Goal: Transaction & Acquisition: Purchase product/service

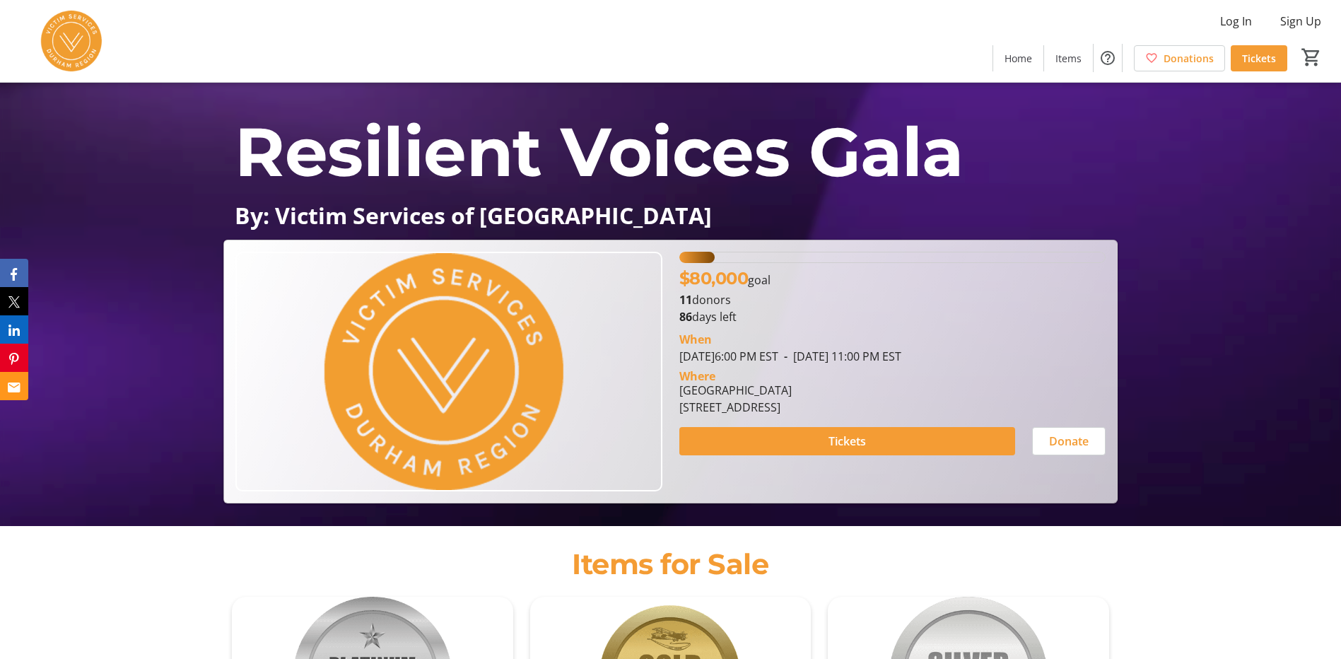
scroll to position [141, 0]
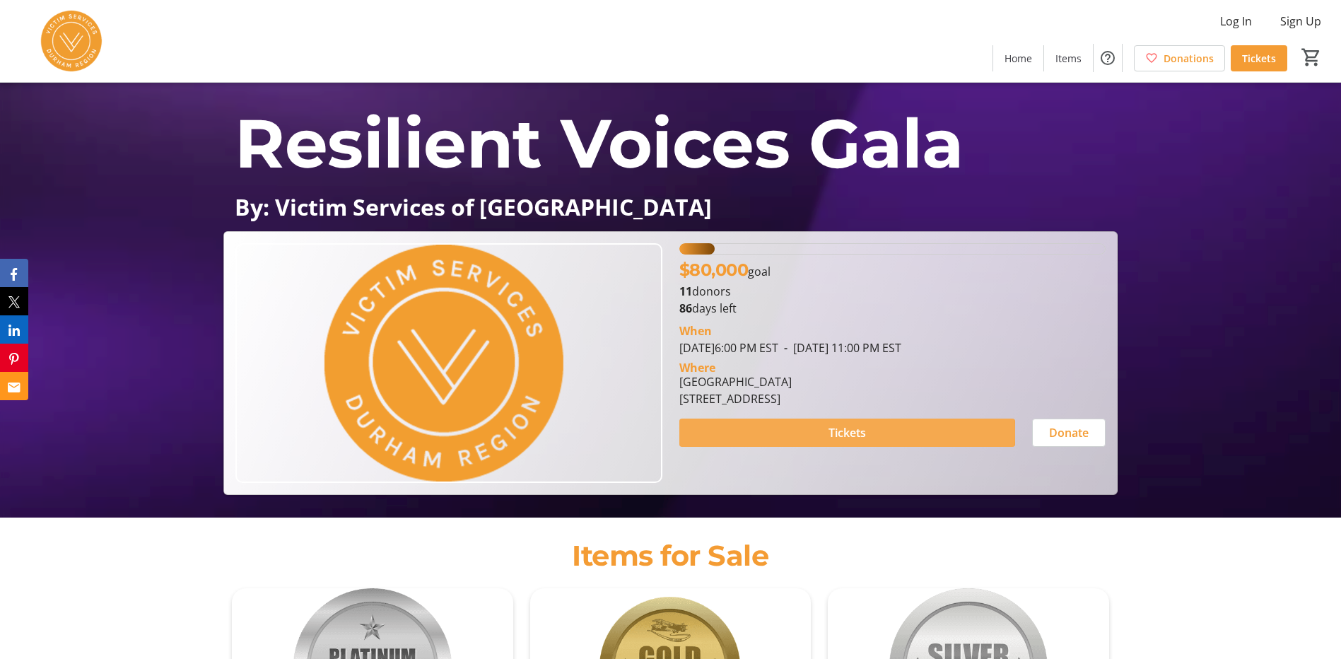
click at [835, 433] on span "Tickets" at bounding box center [846, 432] width 37 height 17
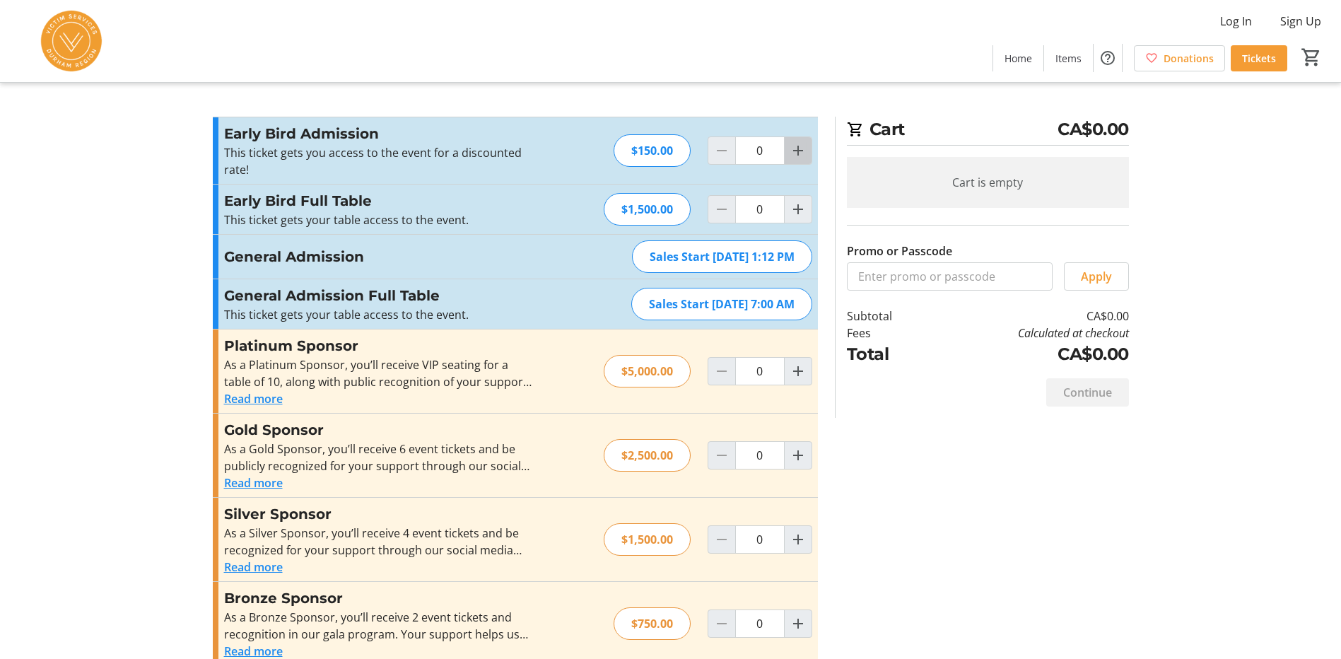
click at [797, 147] on mat-icon "Increment by one" at bounding box center [797, 150] width 17 height 17
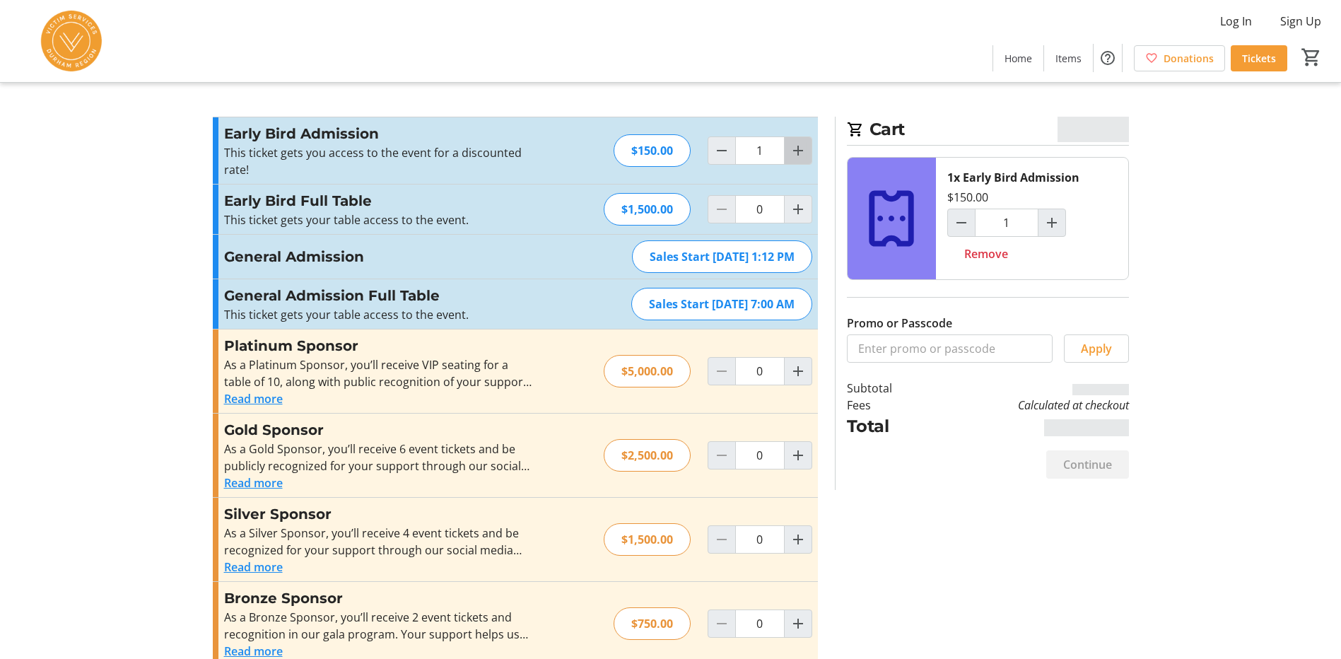
click at [797, 147] on mat-icon "Increment by one" at bounding box center [797, 150] width 17 height 17
type input "2"
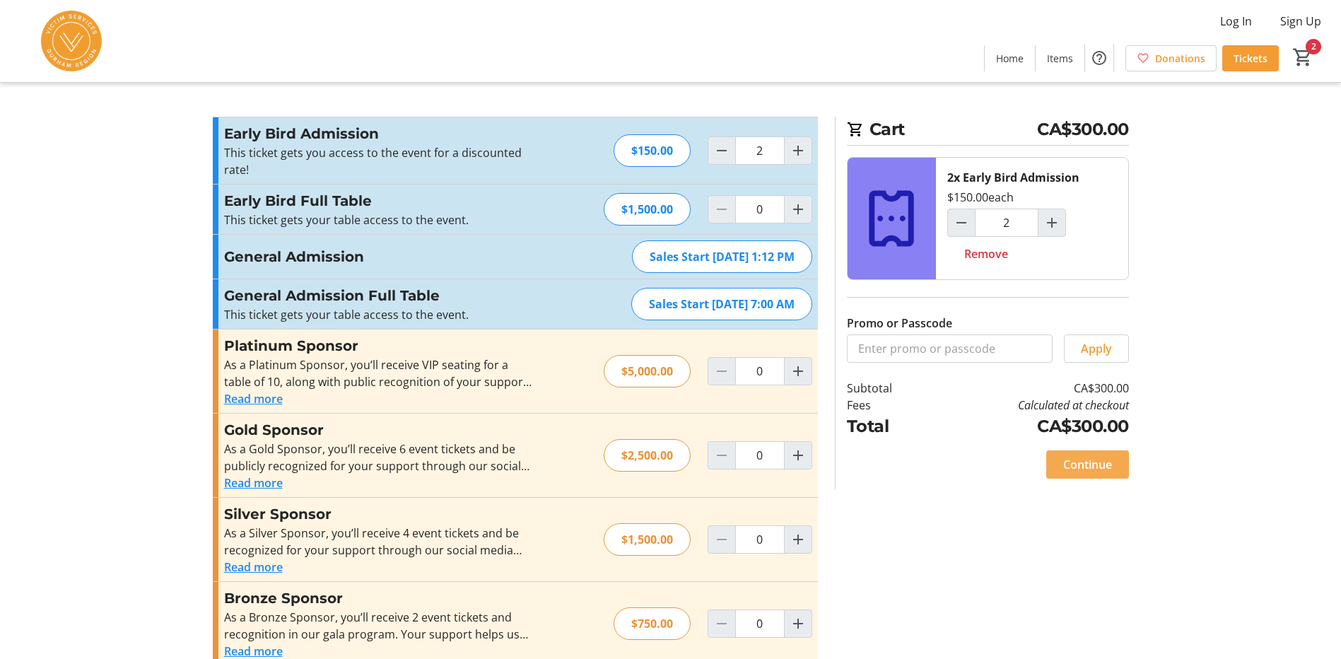
click at [1075, 459] on span "Continue" at bounding box center [1087, 464] width 49 height 17
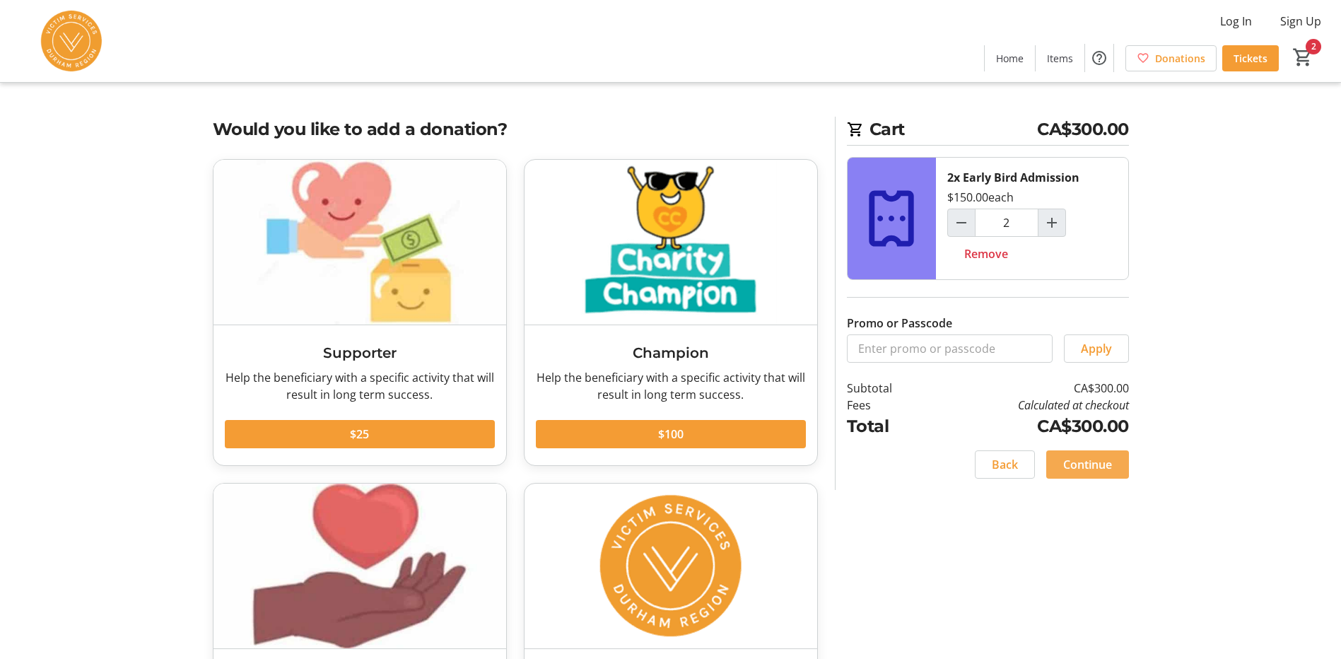
click at [1090, 458] on span "Continue" at bounding box center [1087, 464] width 49 height 17
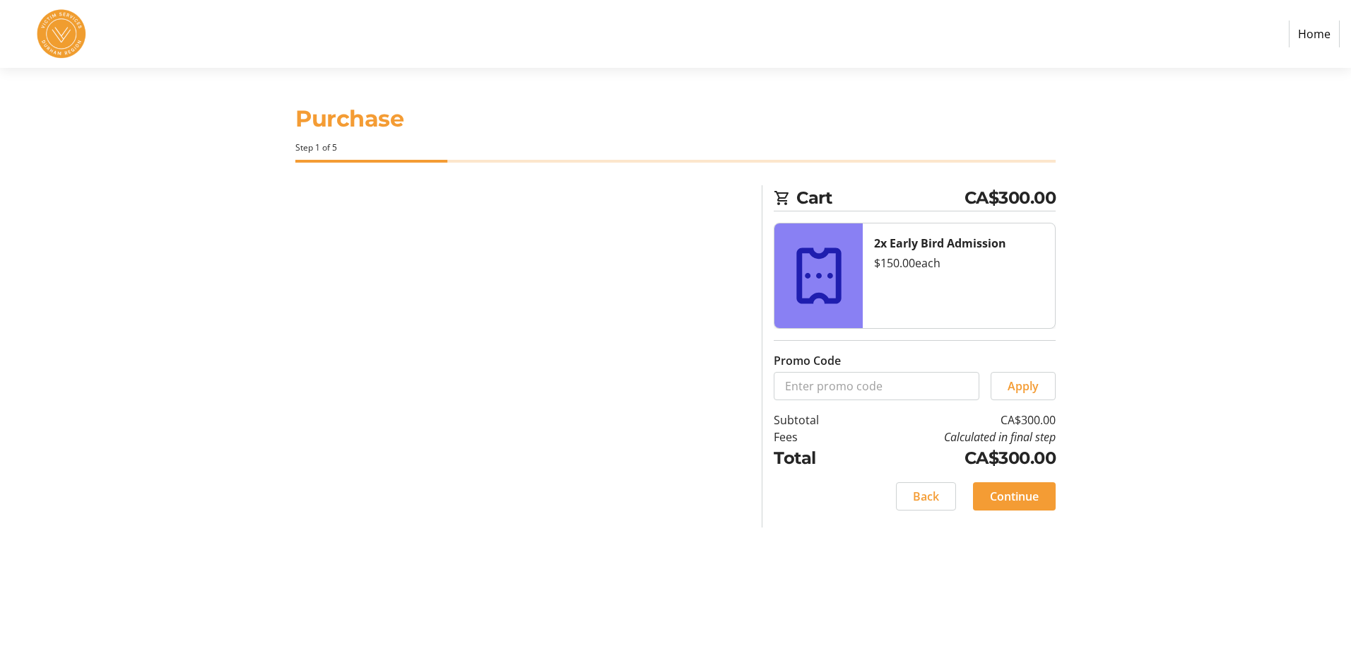
select select "CA"
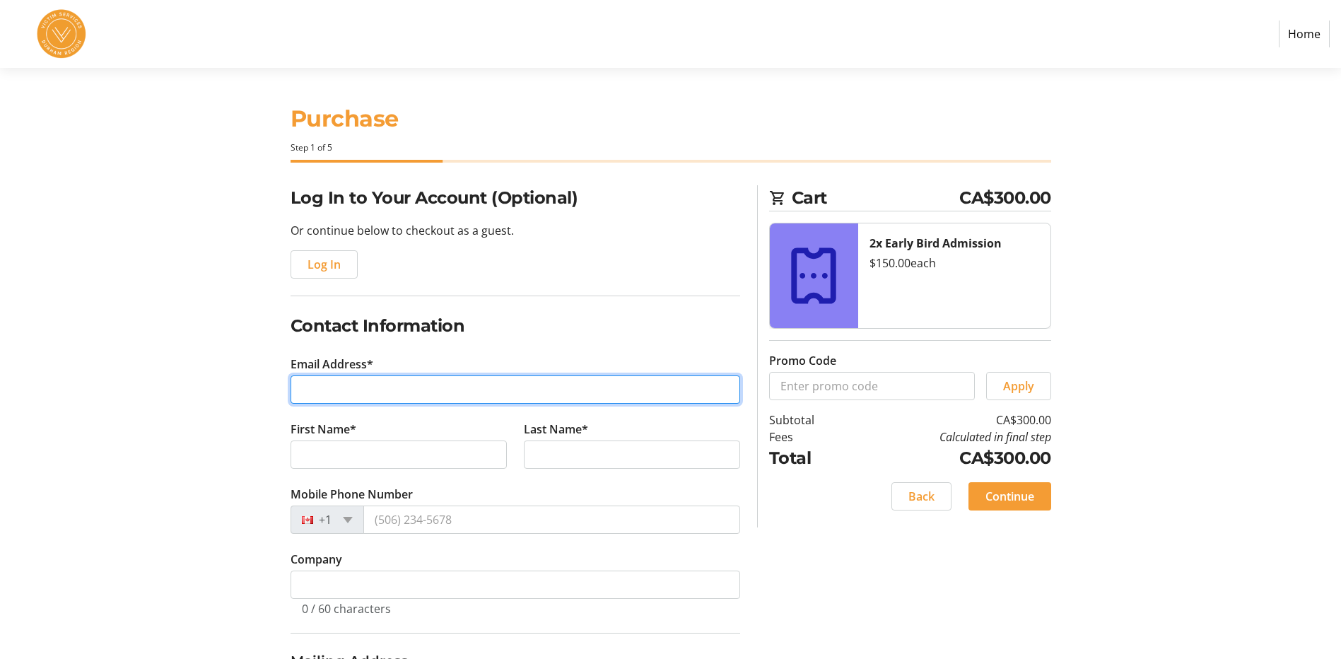
click at [423, 388] on input "Email Address*" at bounding box center [515, 389] width 450 height 28
type input "[PERSON_NAME][EMAIL_ADDRESS][DOMAIN_NAME]"
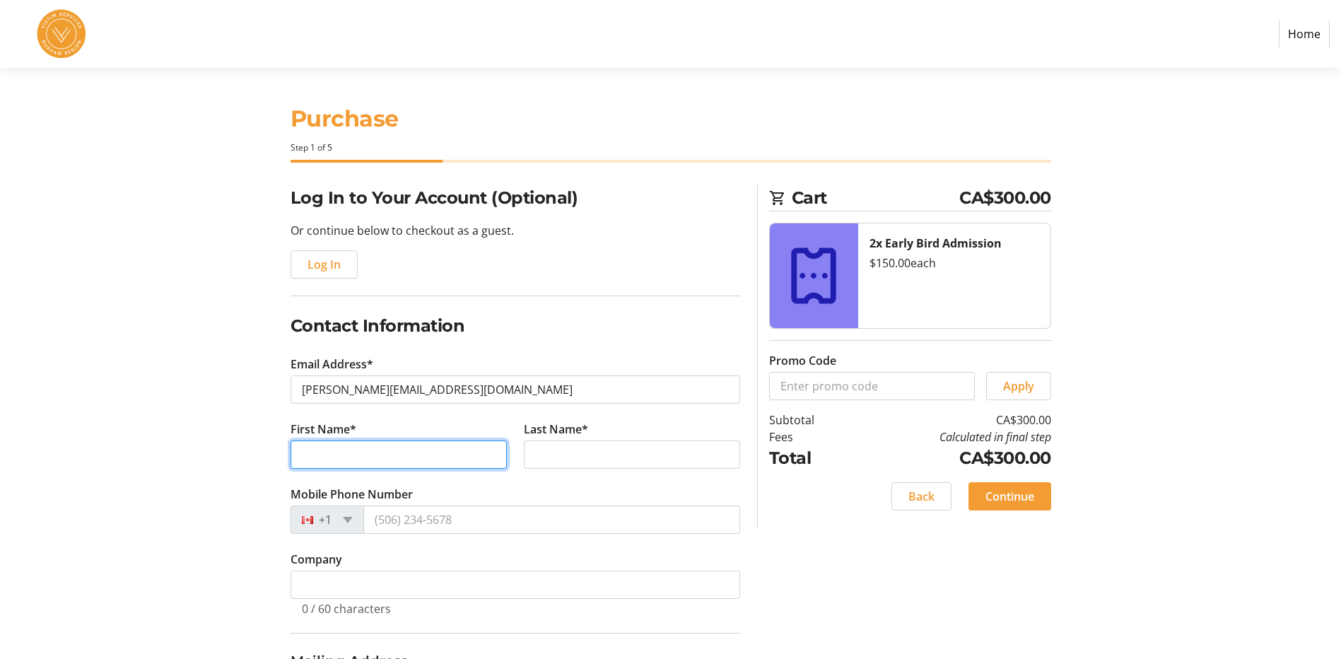
type input "[PERSON_NAME]"
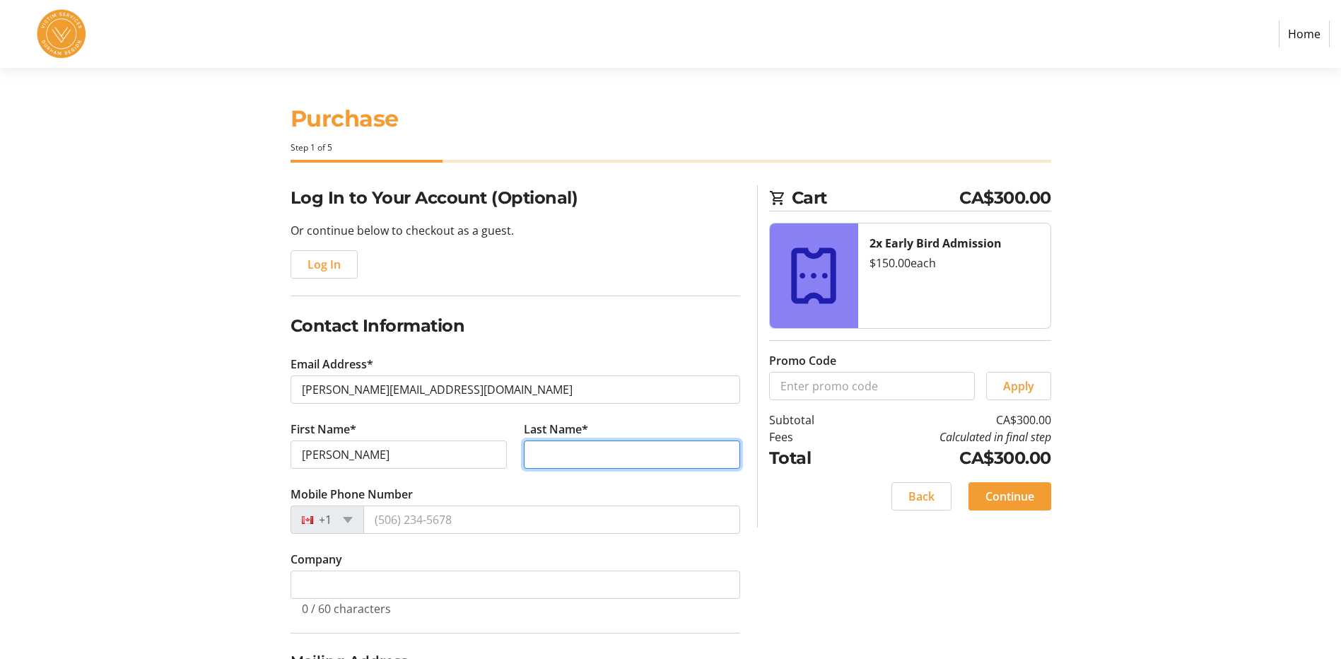
type input "[PERSON_NAME]"
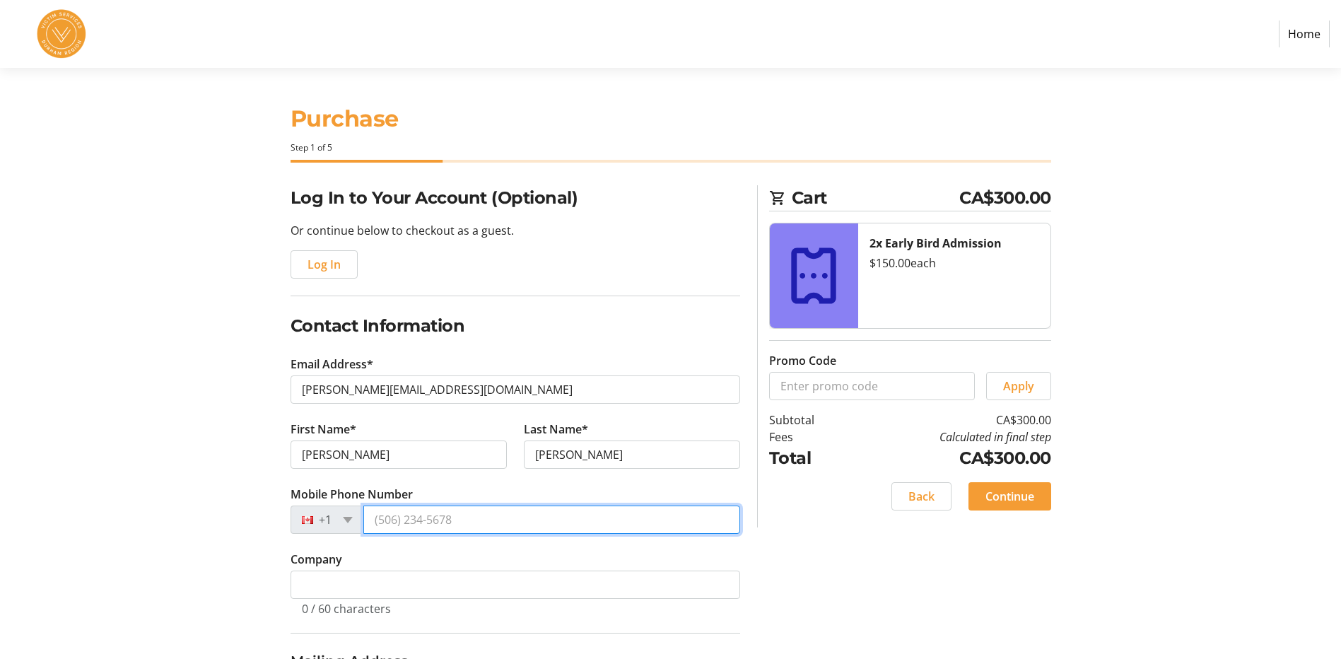
type input "[PHONE_NUMBER]"
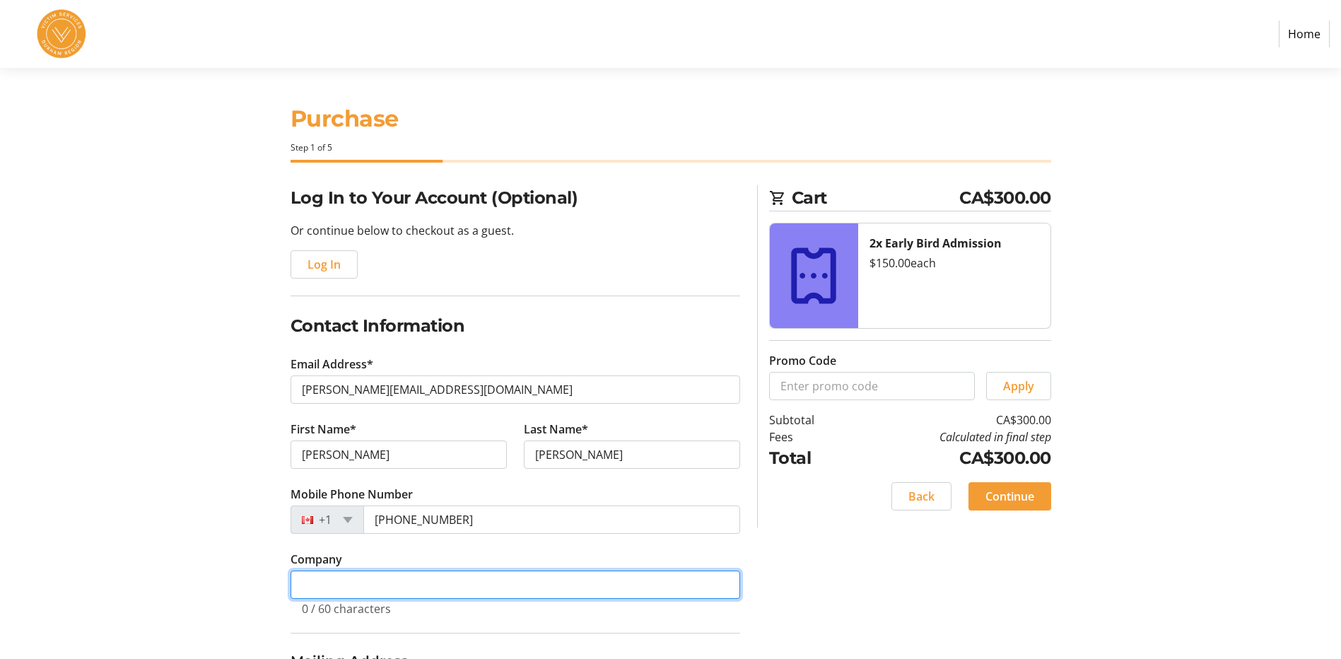
type input "SafeHope Home"
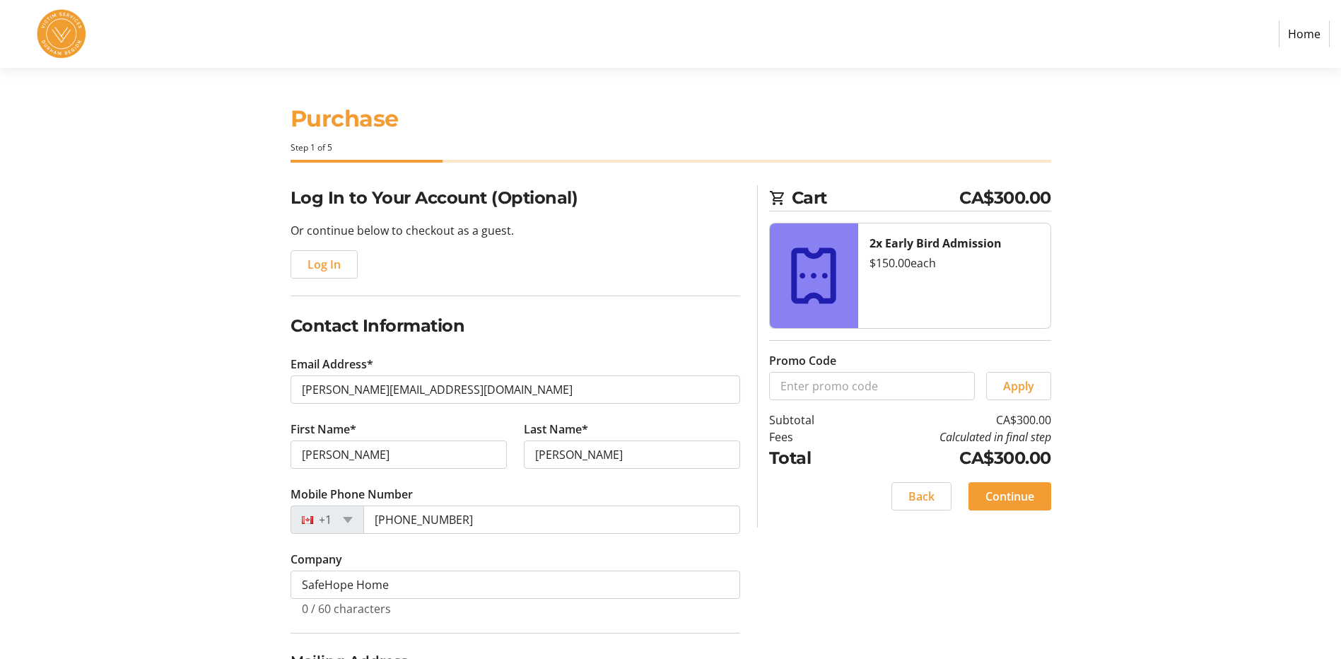
type input "[GEOGRAPHIC_DATA]"
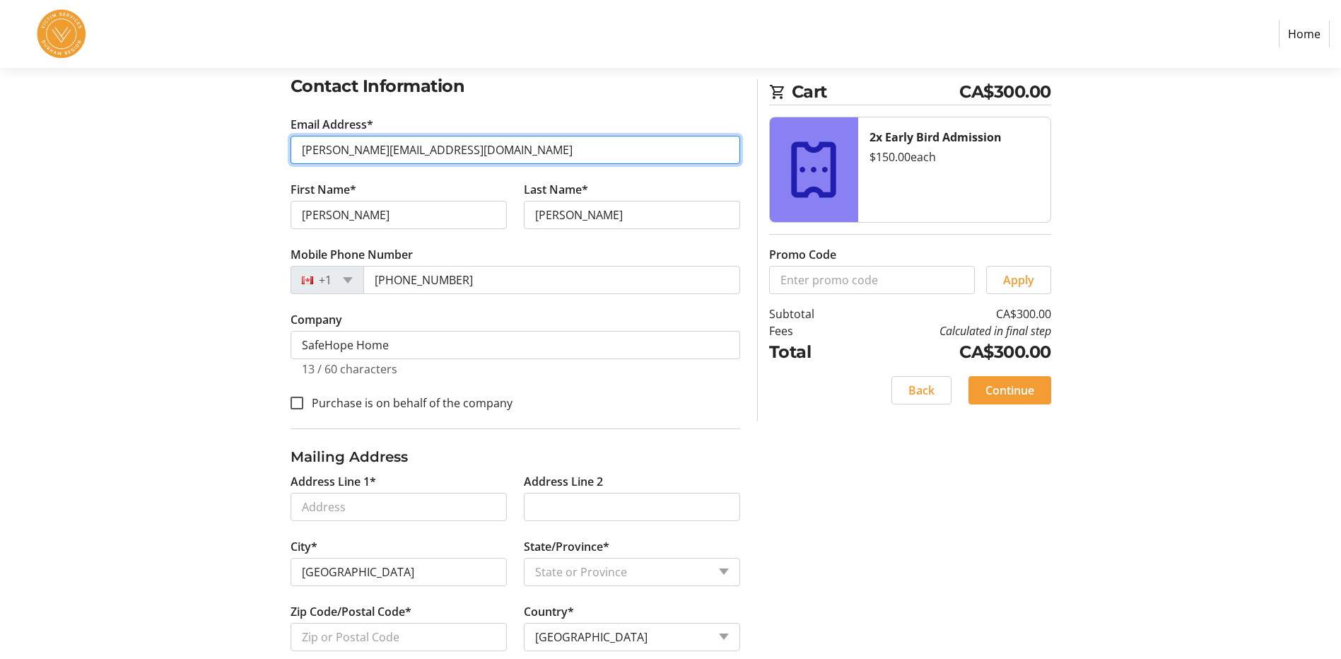
scroll to position [266, 0]
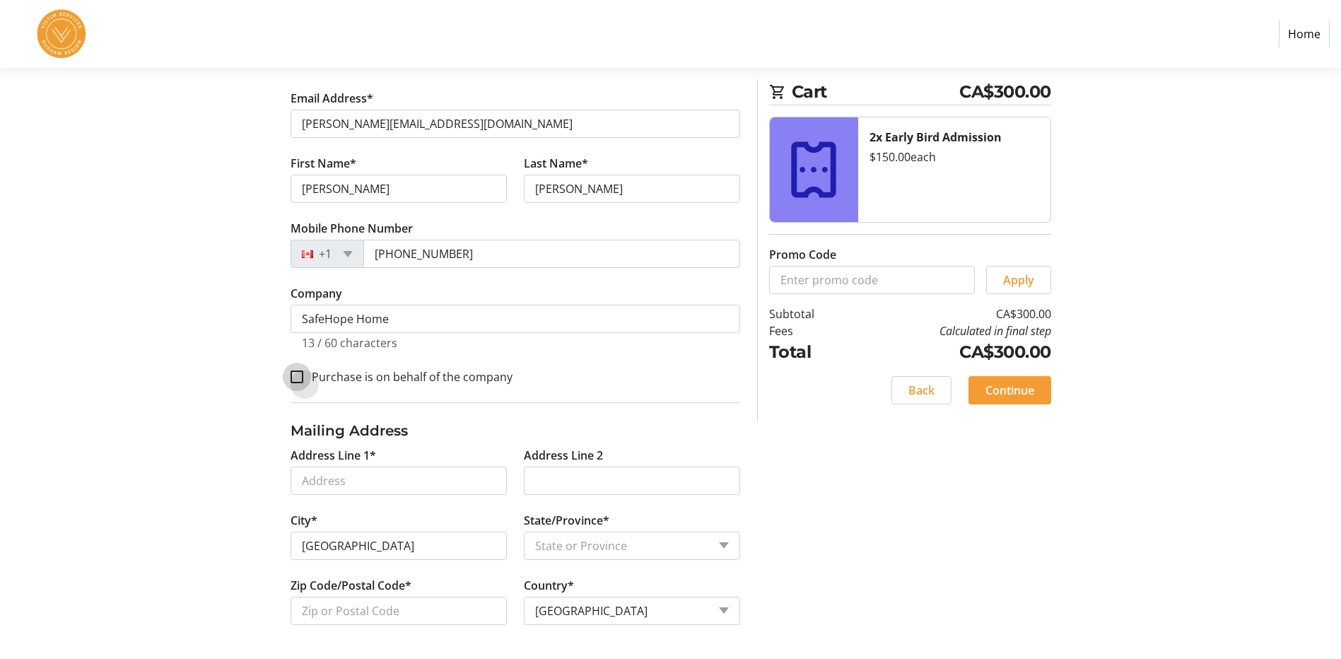
click at [300, 377] on input "Purchase is on behalf of the company" at bounding box center [296, 376] width 13 height 13
checkbox input "true"
click at [378, 486] on input "Address Line 1*" at bounding box center [398, 480] width 216 height 28
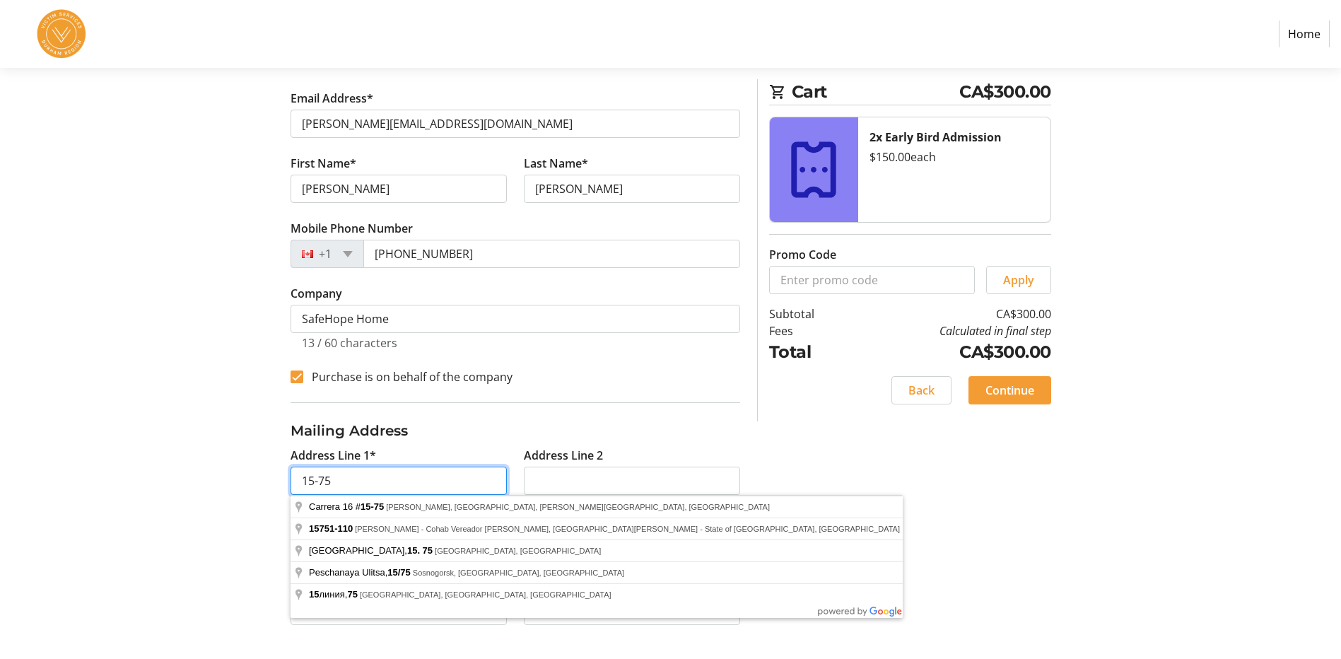
type input "[STREET_ADDRESS]"
select select "ON"
type input "L1S7K7"
click at [448, 474] on input "[STREET_ADDRESS]" at bounding box center [398, 480] width 216 height 28
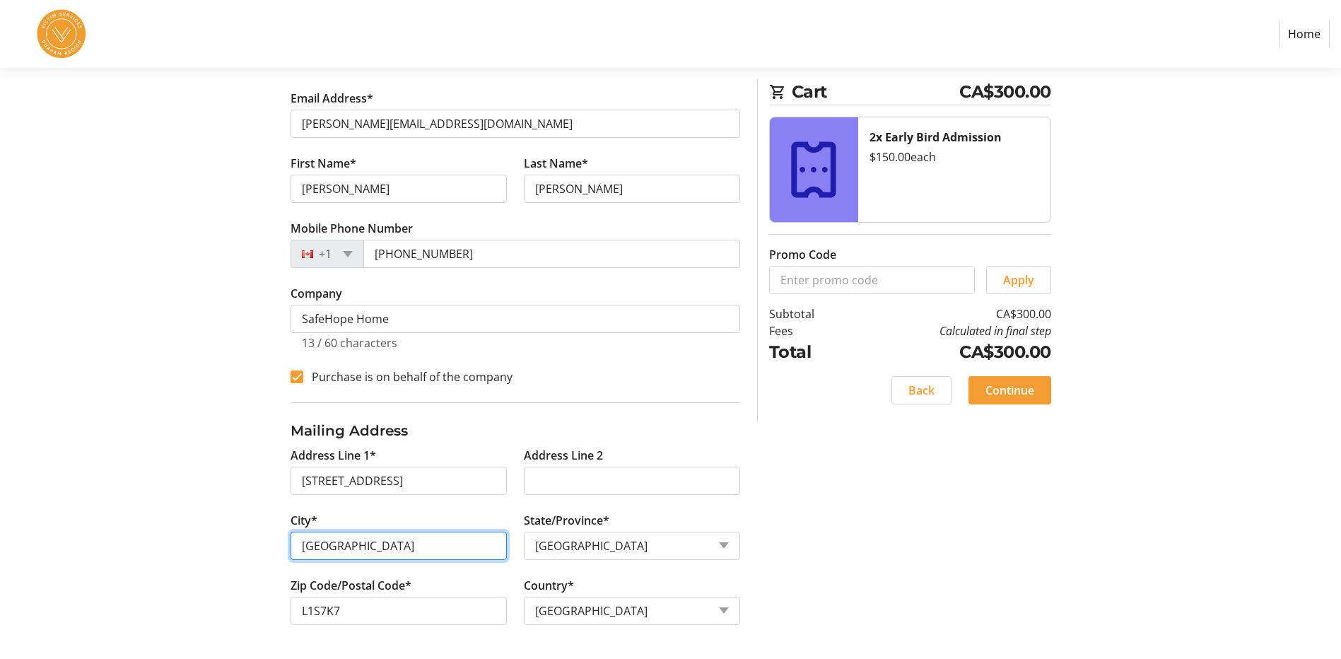
click at [368, 540] on input "[GEOGRAPHIC_DATA]" at bounding box center [398, 545] width 216 height 28
type input "D"
click at [382, 548] on input "ajax" at bounding box center [398, 545] width 216 height 28
type input "a"
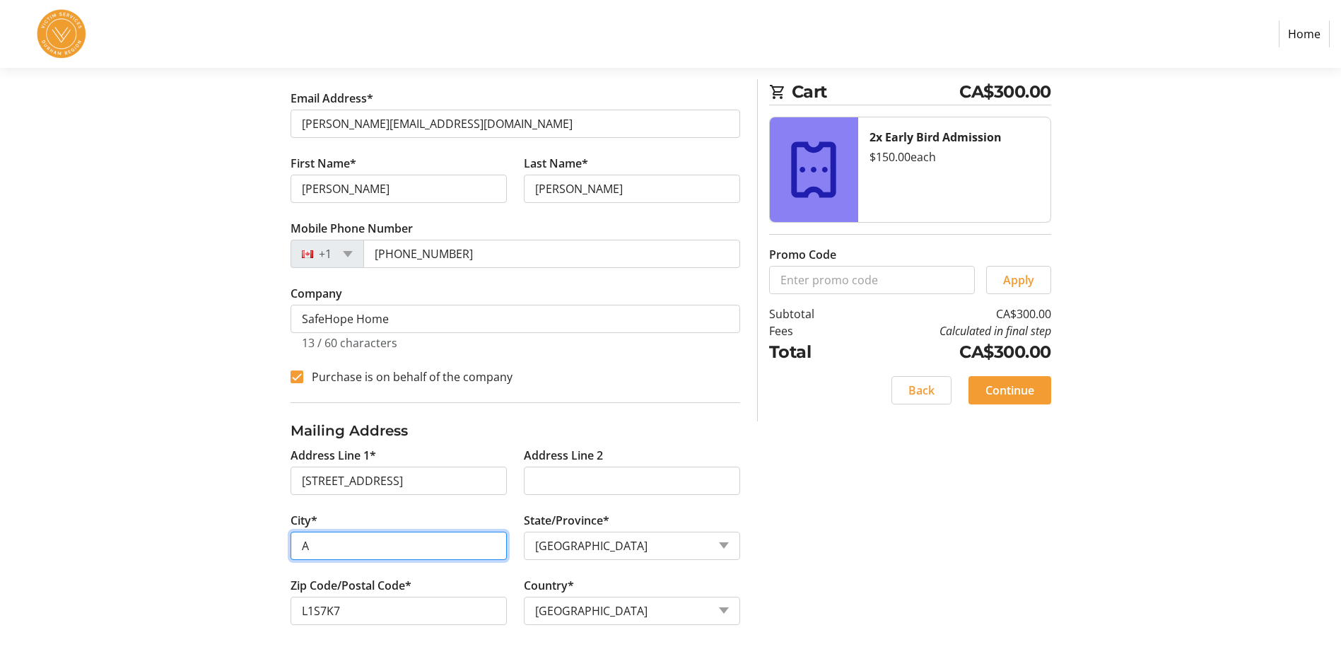
type input "Ajax"
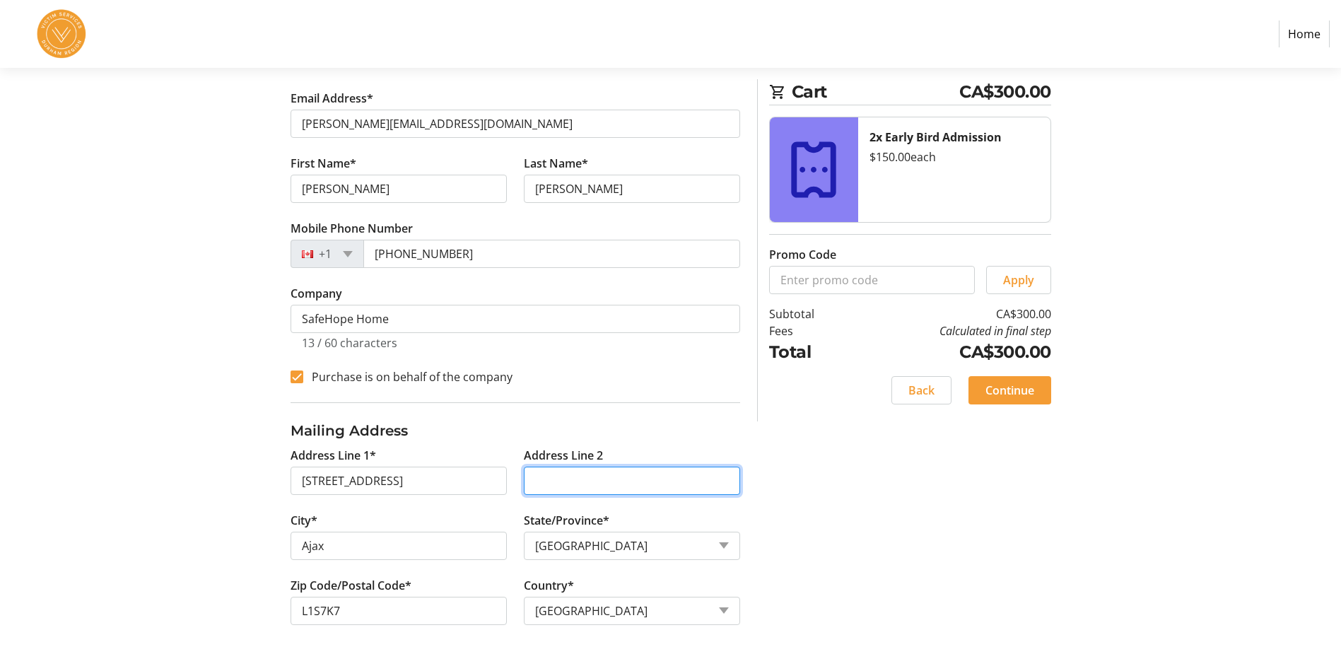
click at [565, 478] on input "Address Line 2" at bounding box center [632, 480] width 216 height 28
type input "PO Box 368"
click at [1009, 394] on span "Continue" at bounding box center [1009, 390] width 49 height 17
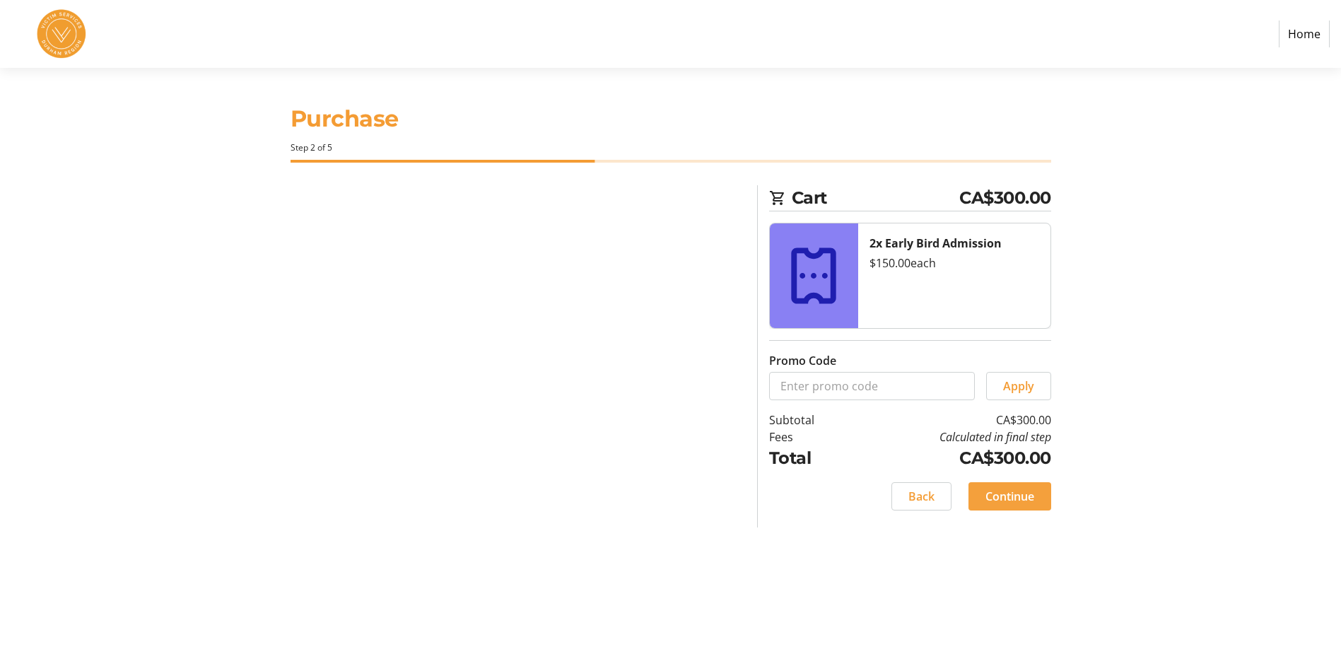
scroll to position [0, 0]
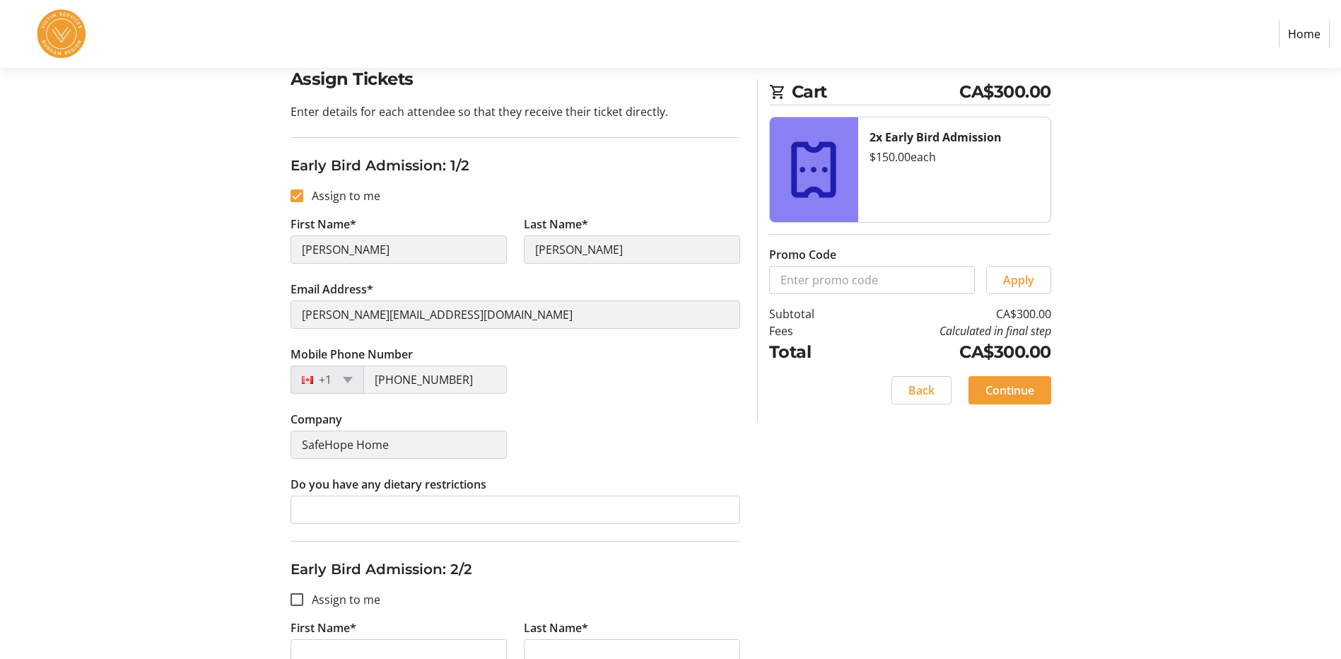
scroll to position [71, 0]
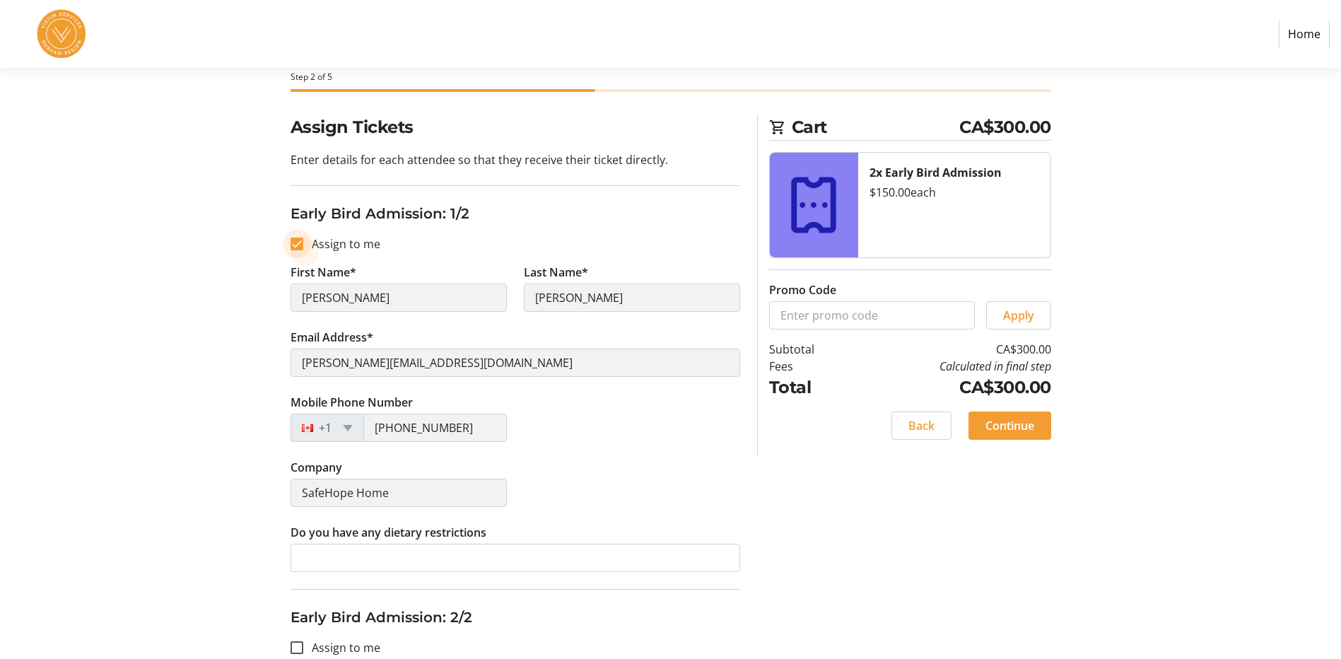
click at [296, 242] on input "Assign to me" at bounding box center [296, 243] width 13 height 13
checkbox input "false"
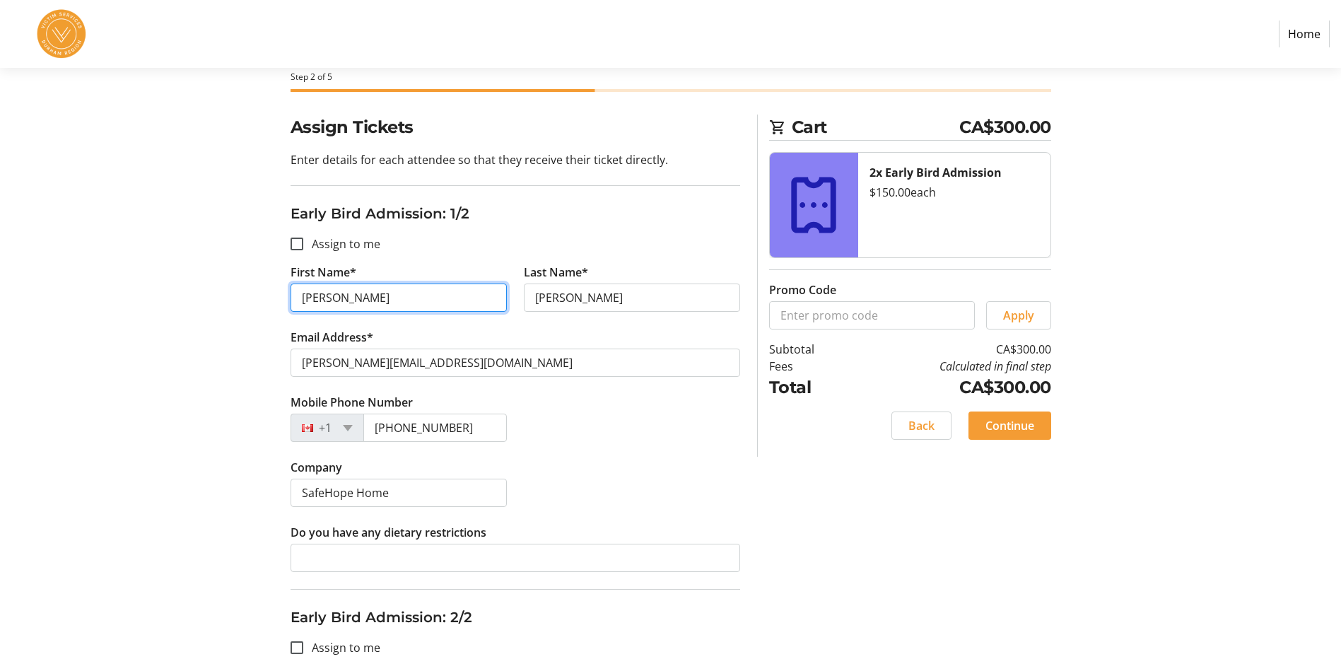
click at [359, 303] on input "[PERSON_NAME]" at bounding box center [398, 297] width 216 height 28
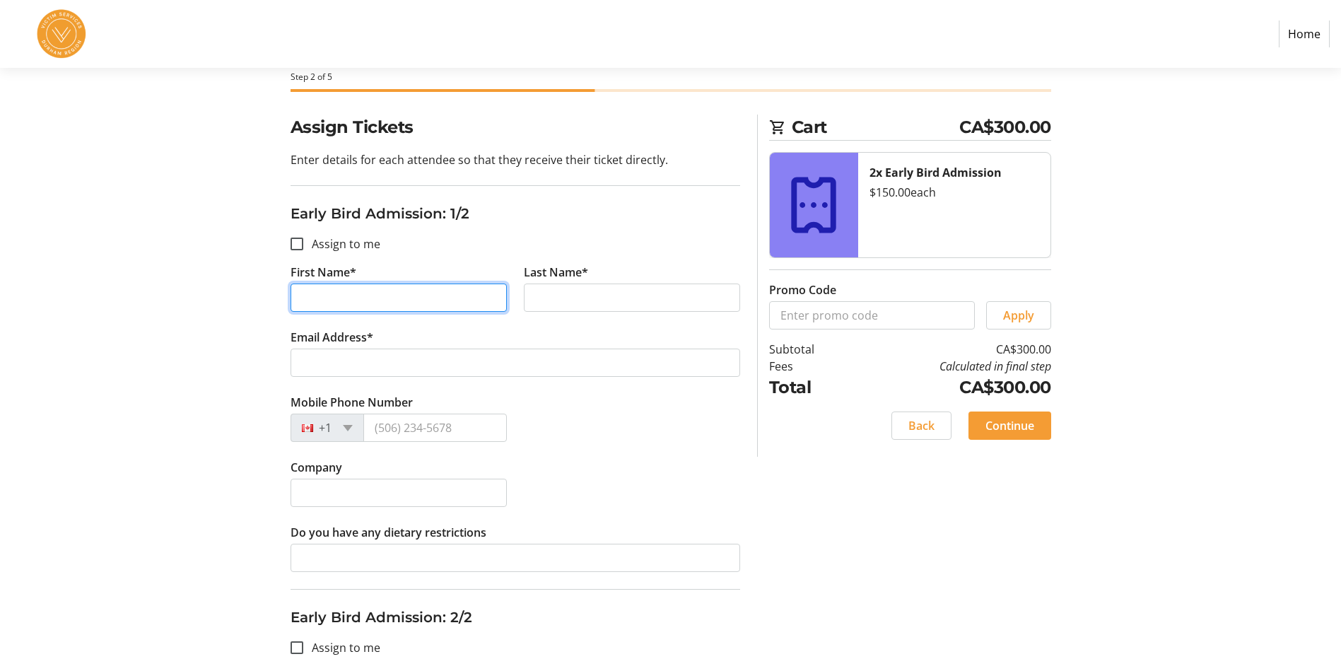
drag, startPoint x: 359, startPoint y: 303, endPoint x: 200, endPoint y: 286, distance: 159.9
click at [200, 286] on section "Purchase Step 2 of 5 Cart CA$300.00 2x Early Bird Admission $150.00 each Promo …" at bounding box center [670, 494] width 1341 height 995
type input "[PERSON_NAME]"
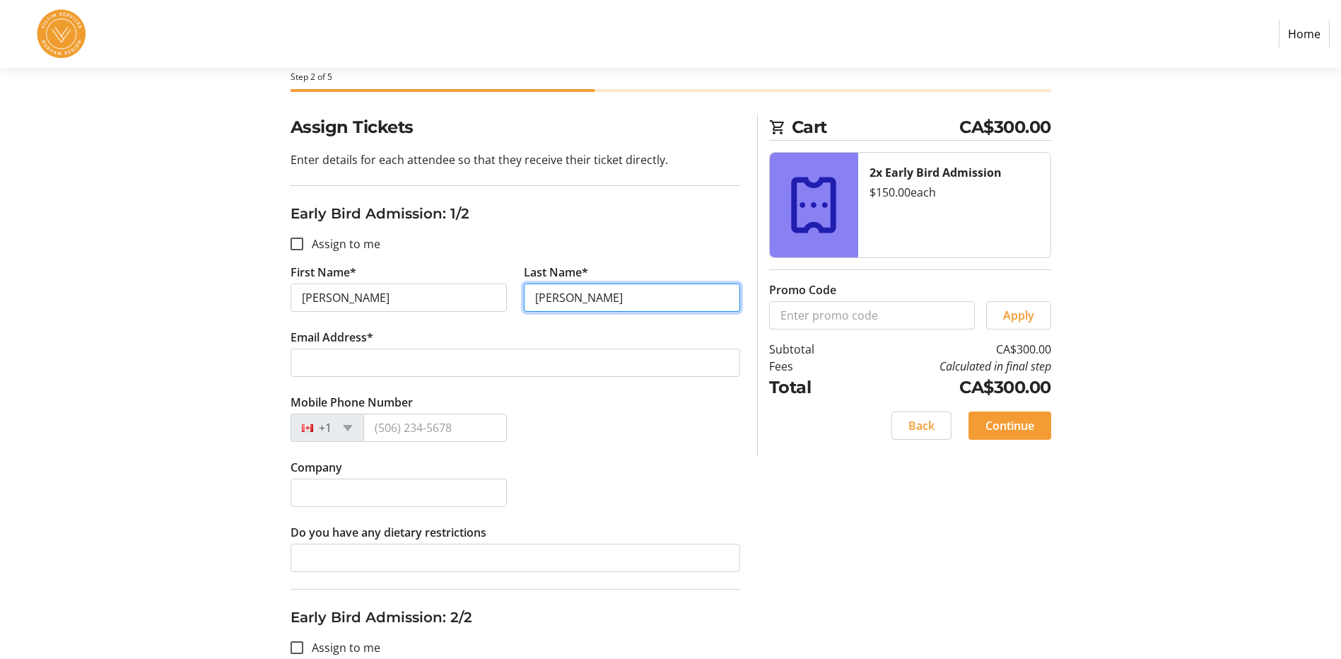
type input "[PERSON_NAME]"
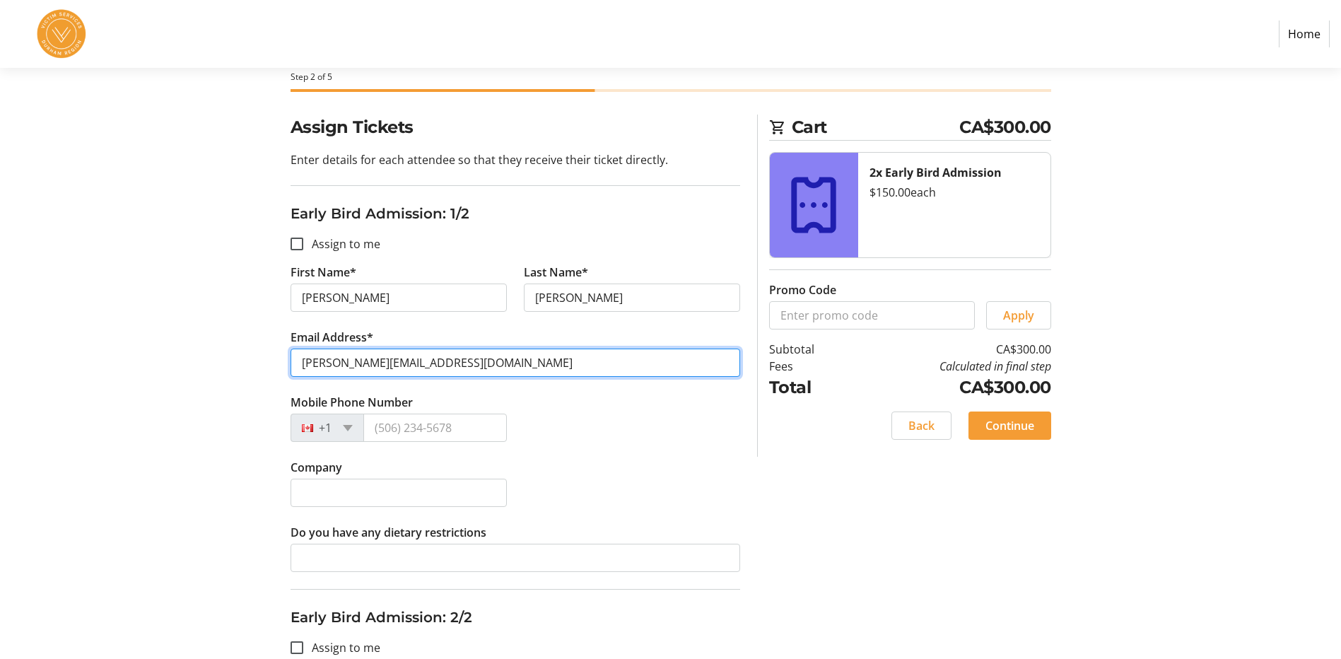
type input "[PERSON_NAME][EMAIL_ADDRESS][DOMAIN_NAME]"
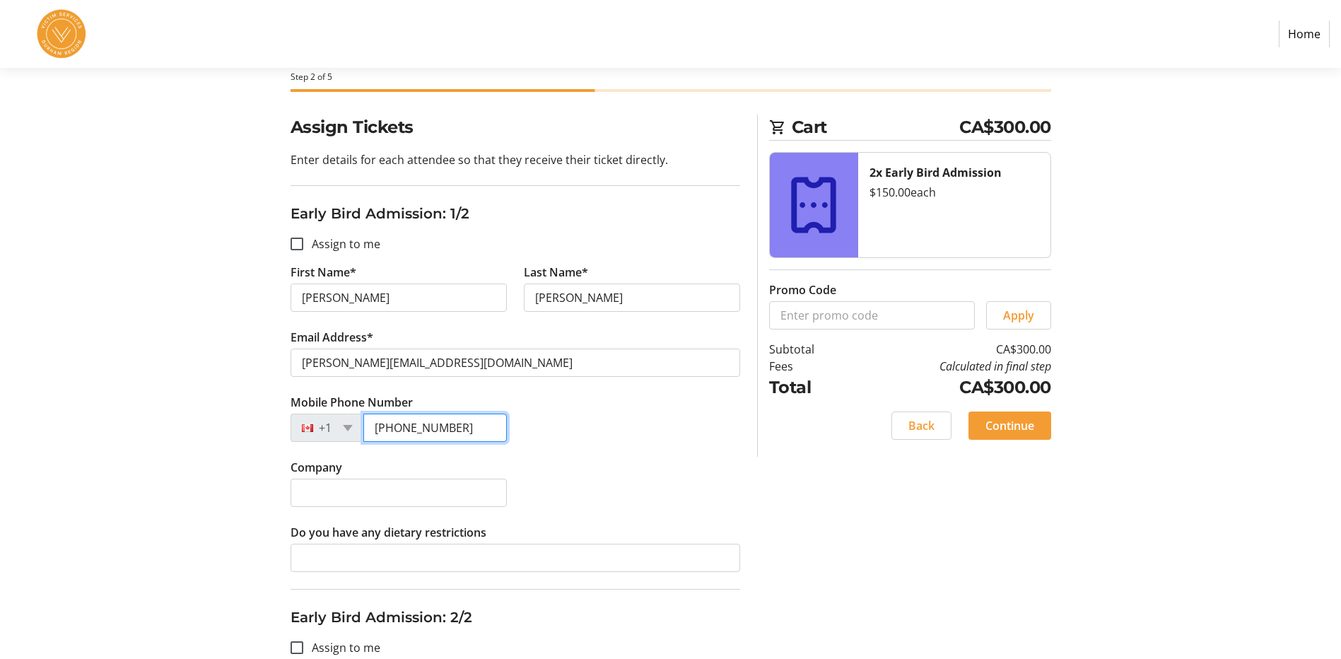
type input "[PHONE_NUMBER]"
type input "SafeHope Home"
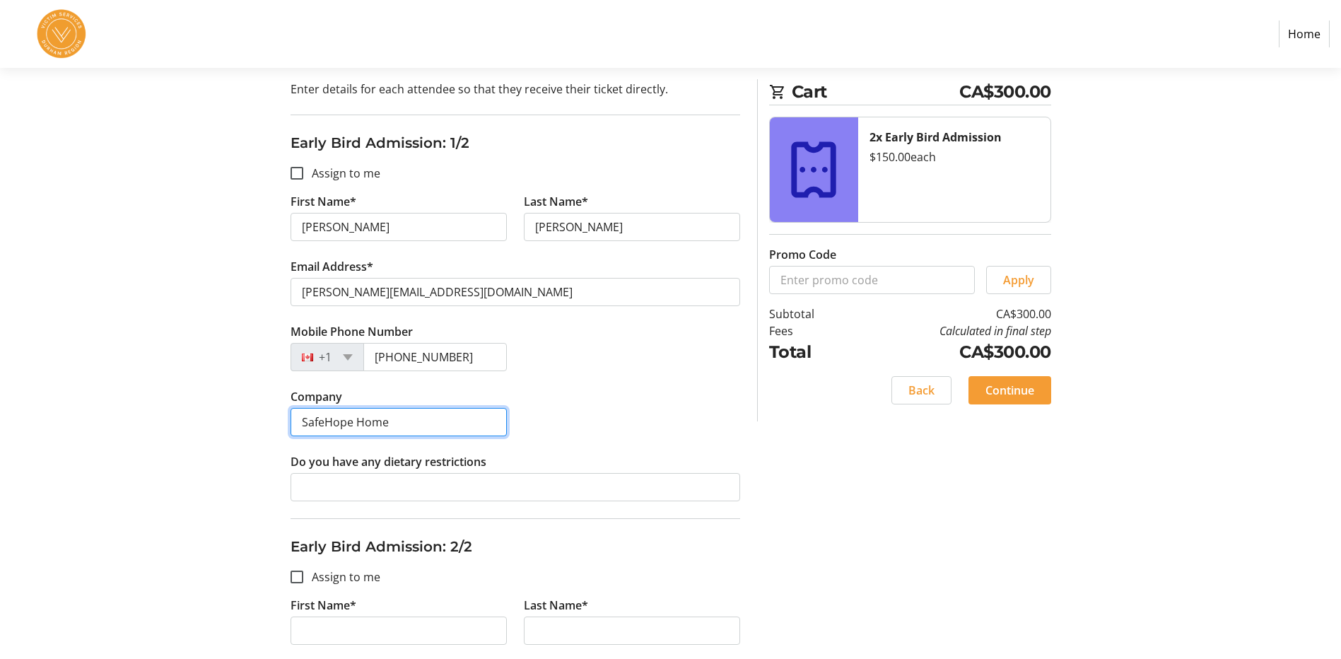
scroll to position [283, 0]
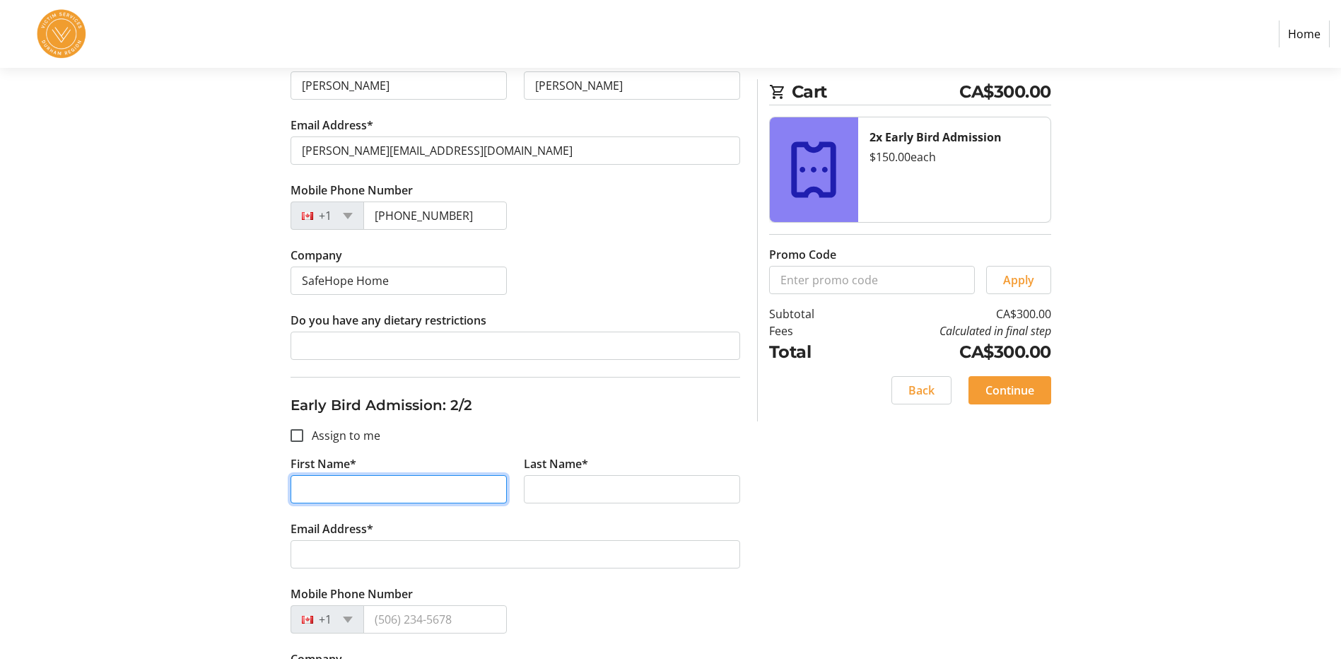
click at [323, 491] on input "First Name*" at bounding box center [398, 489] width 216 height 28
type input "[PERSON_NAME]"
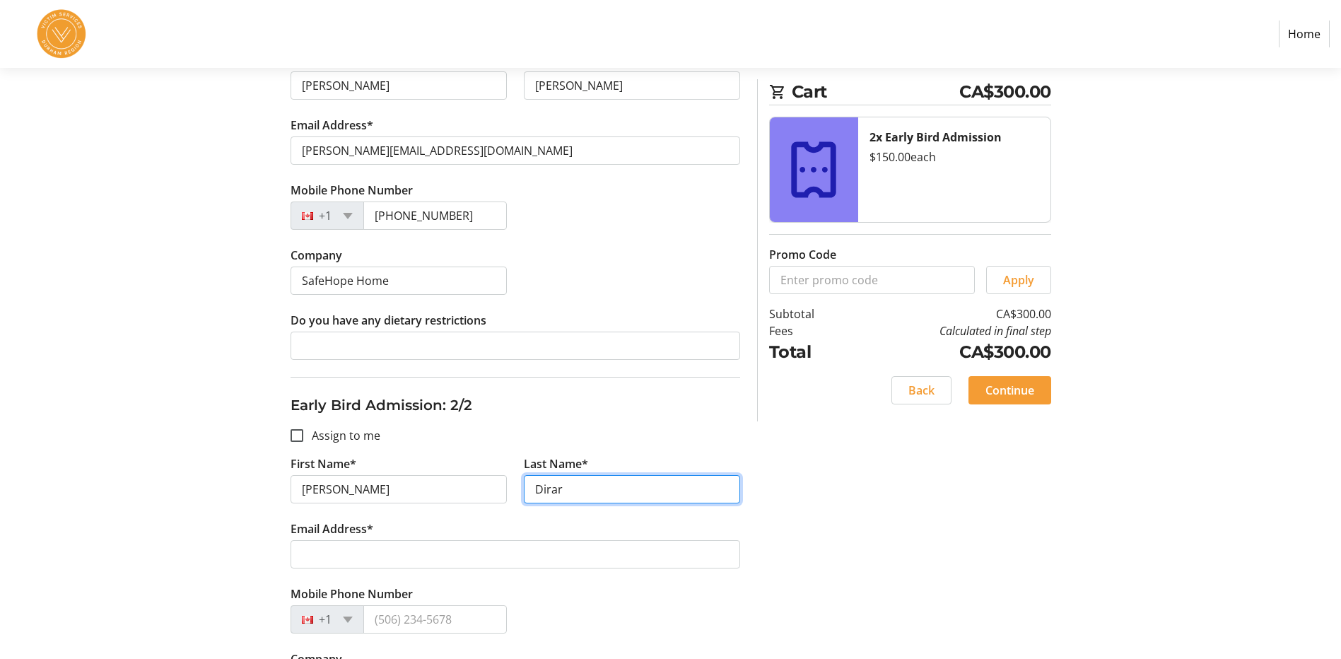
type input "Dirar"
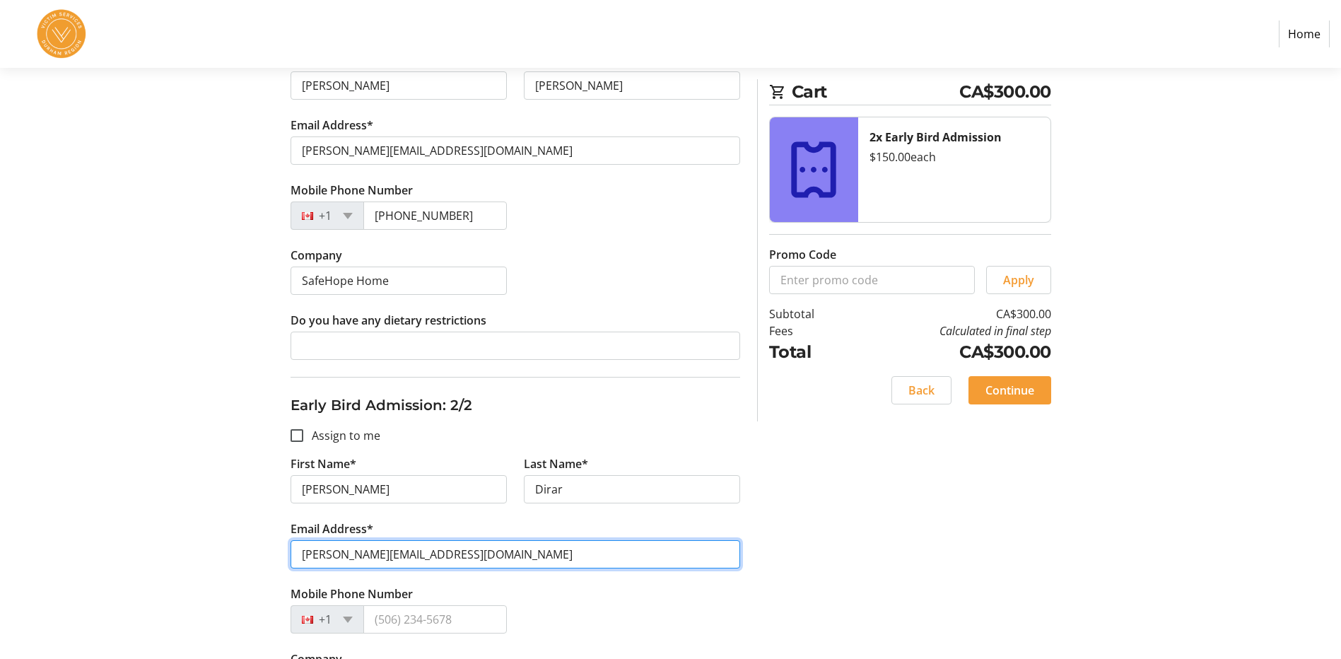
type input "[PERSON_NAME][EMAIL_ADDRESS][DOMAIN_NAME]"
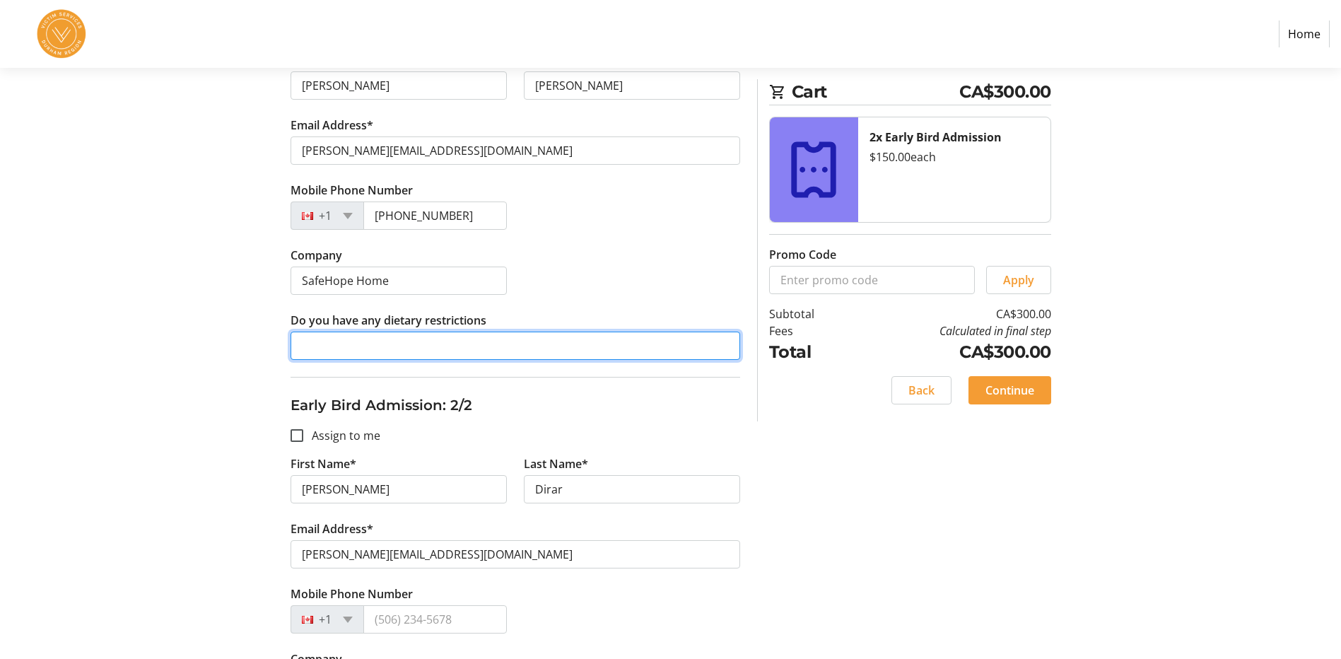
click at [359, 340] on input "Do you have any dietary restrictions" at bounding box center [515, 345] width 450 height 28
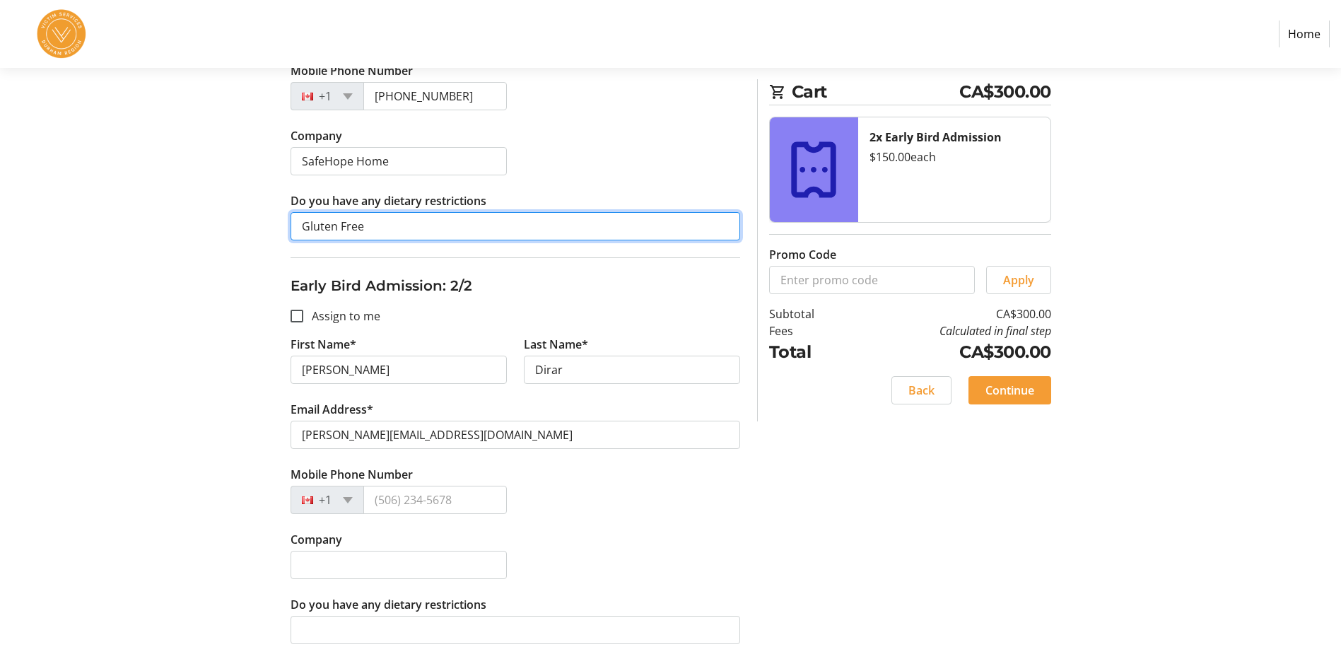
scroll to position [404, 0]
type input "Gluten Free"
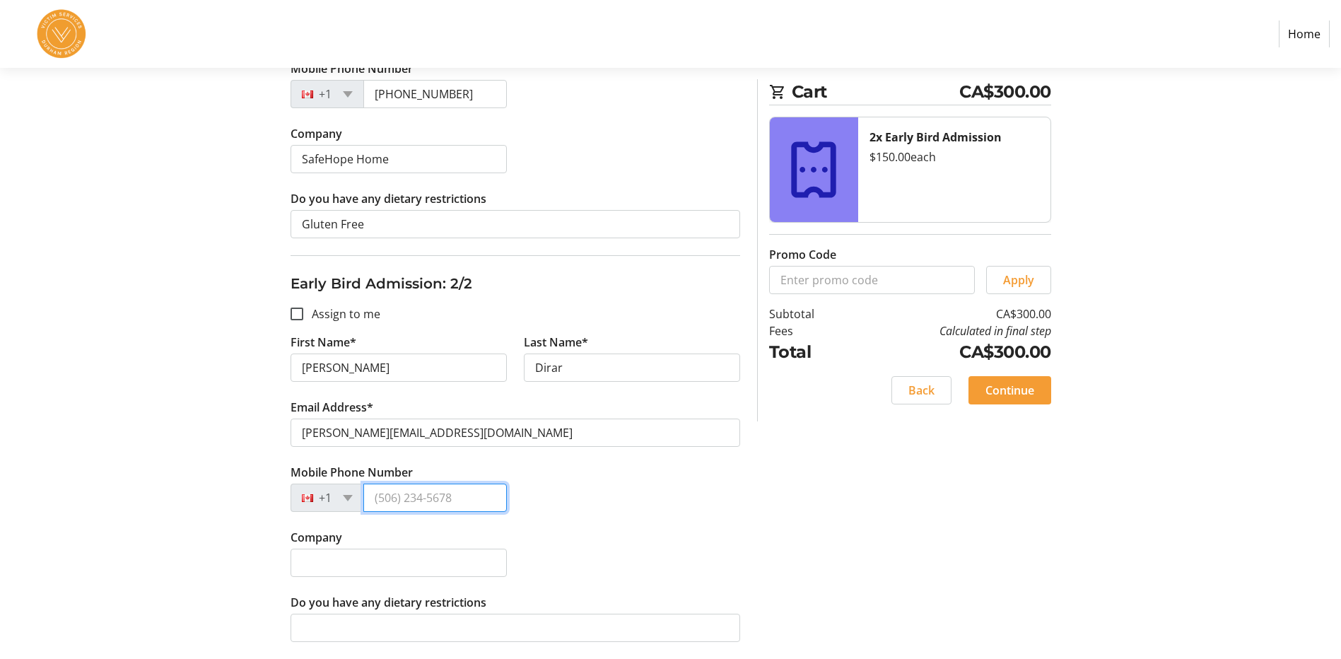
click at [391, 493] on input "Mobile Phone Number" at bounding box center [434, 497] width 143 height 28
type input "[PHONE_NUMBER]"
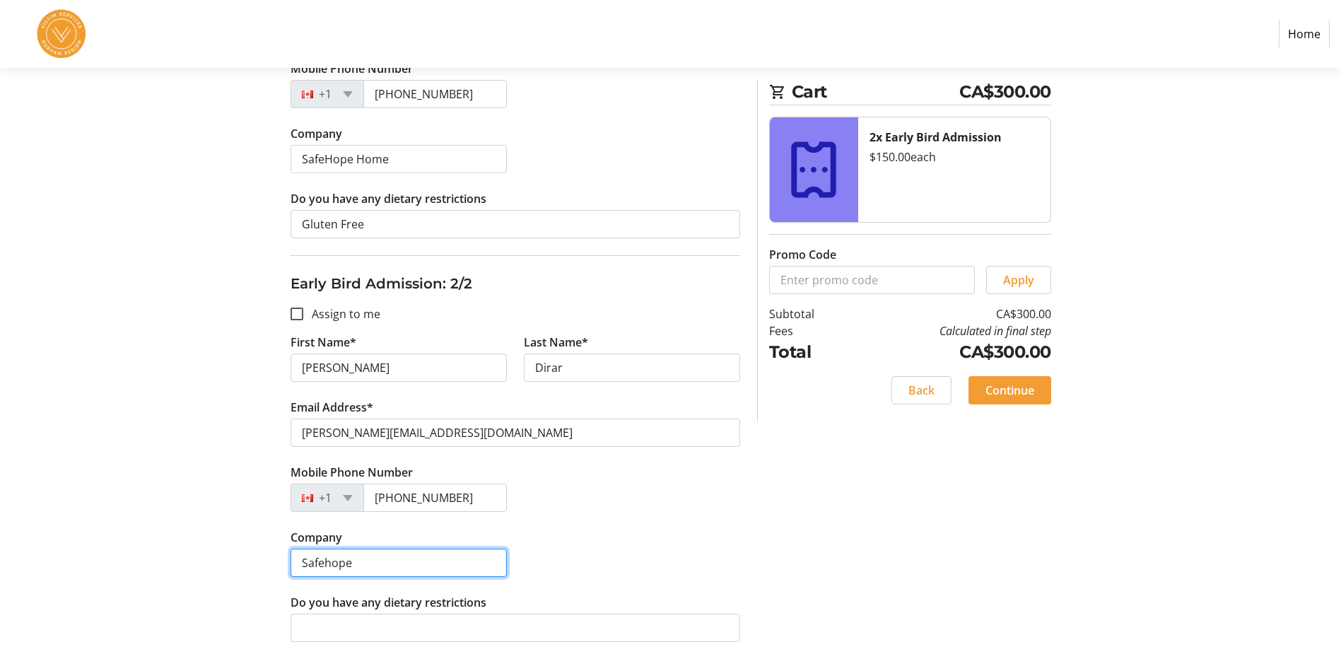
type input "SafeHope Home"
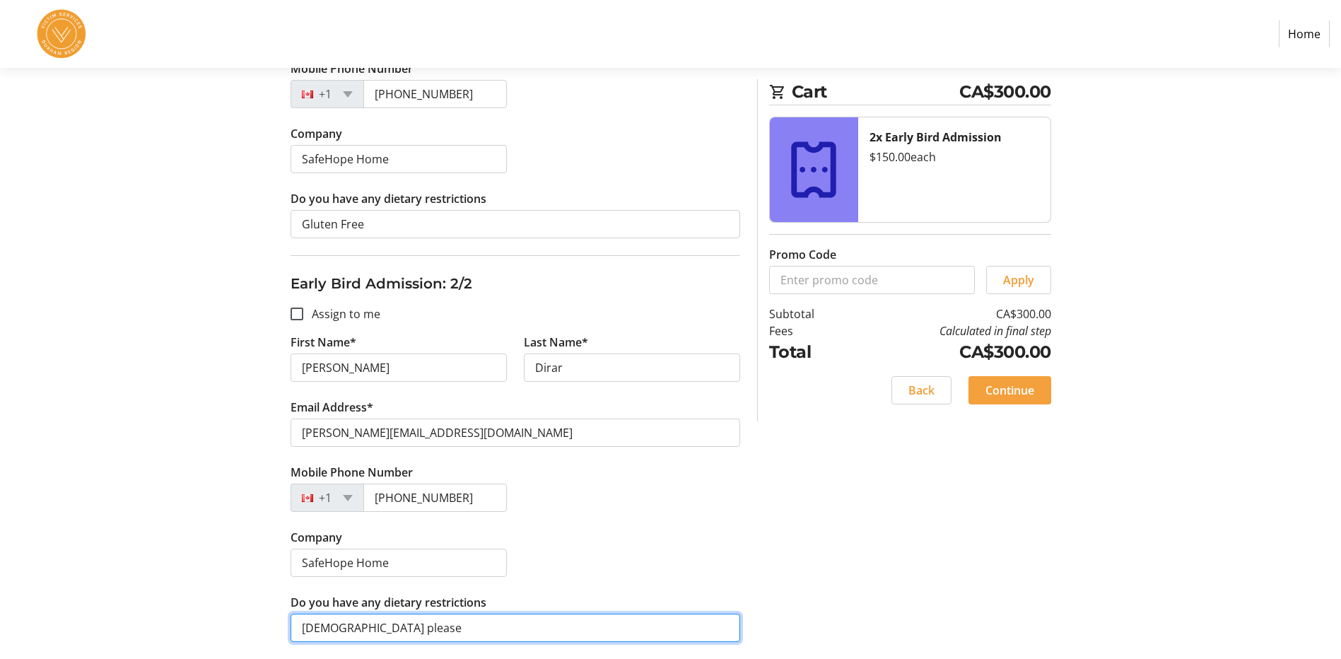
type input "[DEMOGRAPHIC_DATA] please"
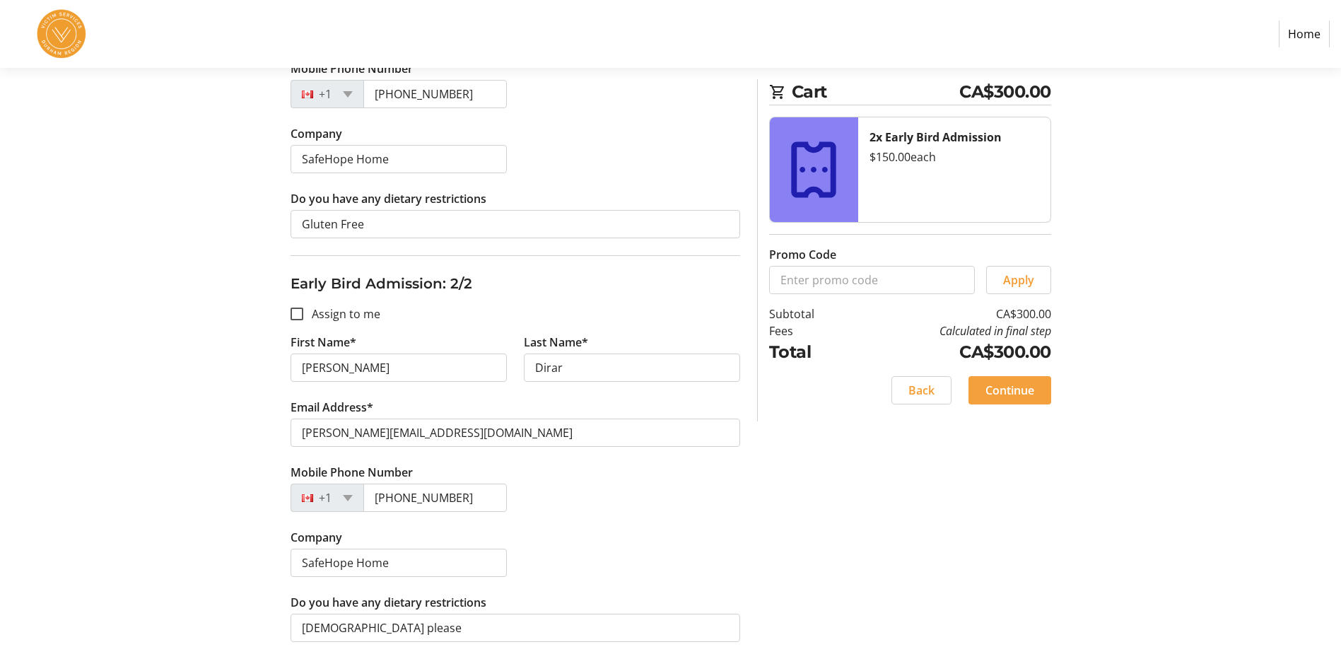
click at [1009, 387] on span "Continue" at bounding box center [1009, 390] width 49 height 17
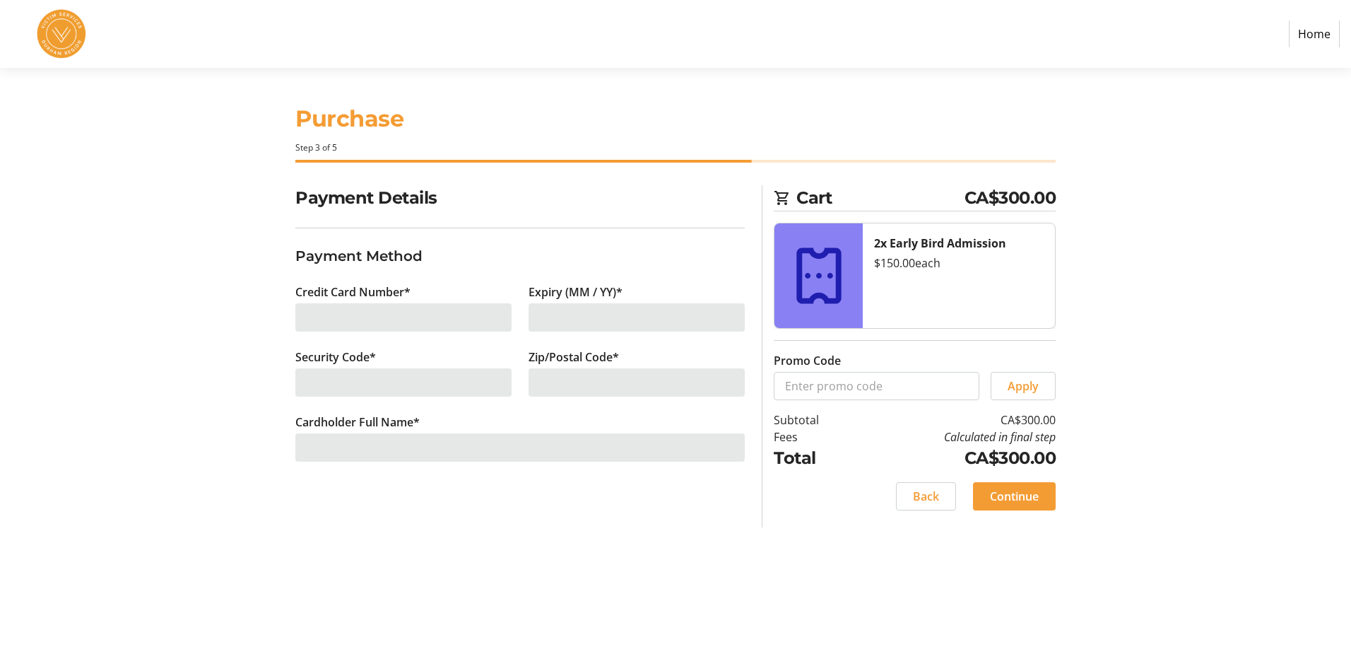
click at [433, 318] on div at bounding box center [403, 317] width 216 height 28
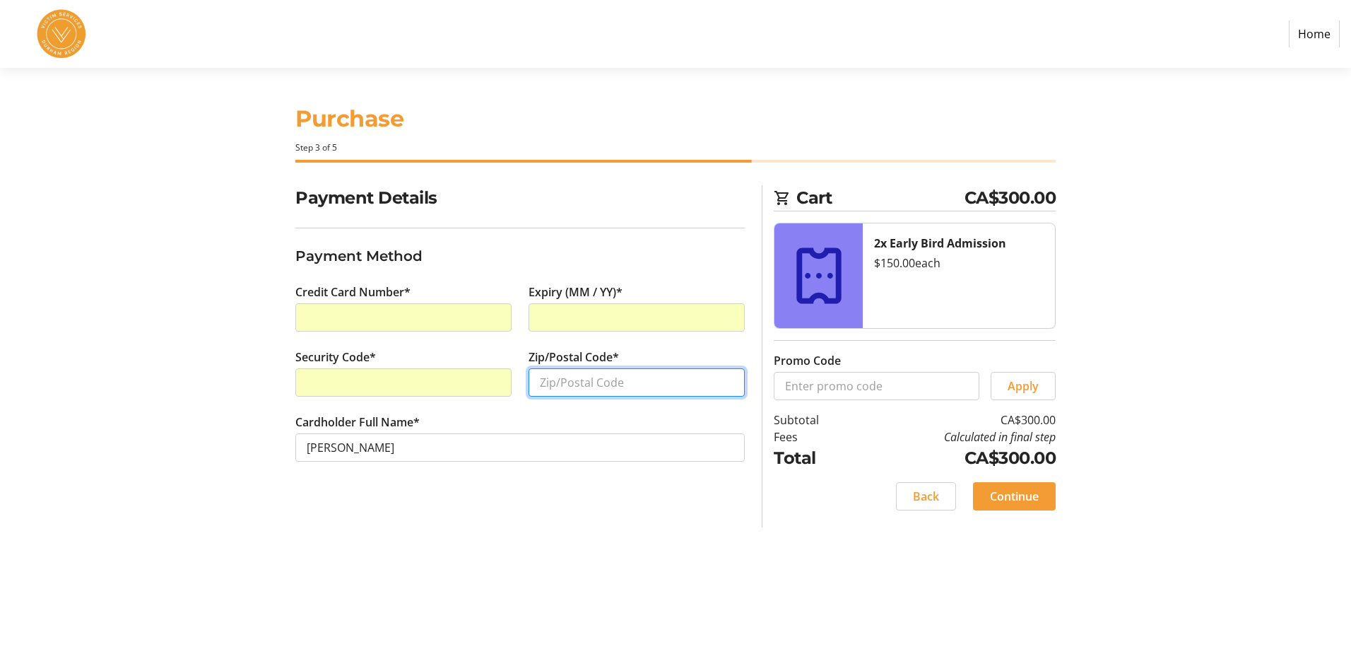
click at [565, 386] on input "Zip/Postal Code*" at bounding box center [637, 382] width 216 height 28
type input "L1K7S7"
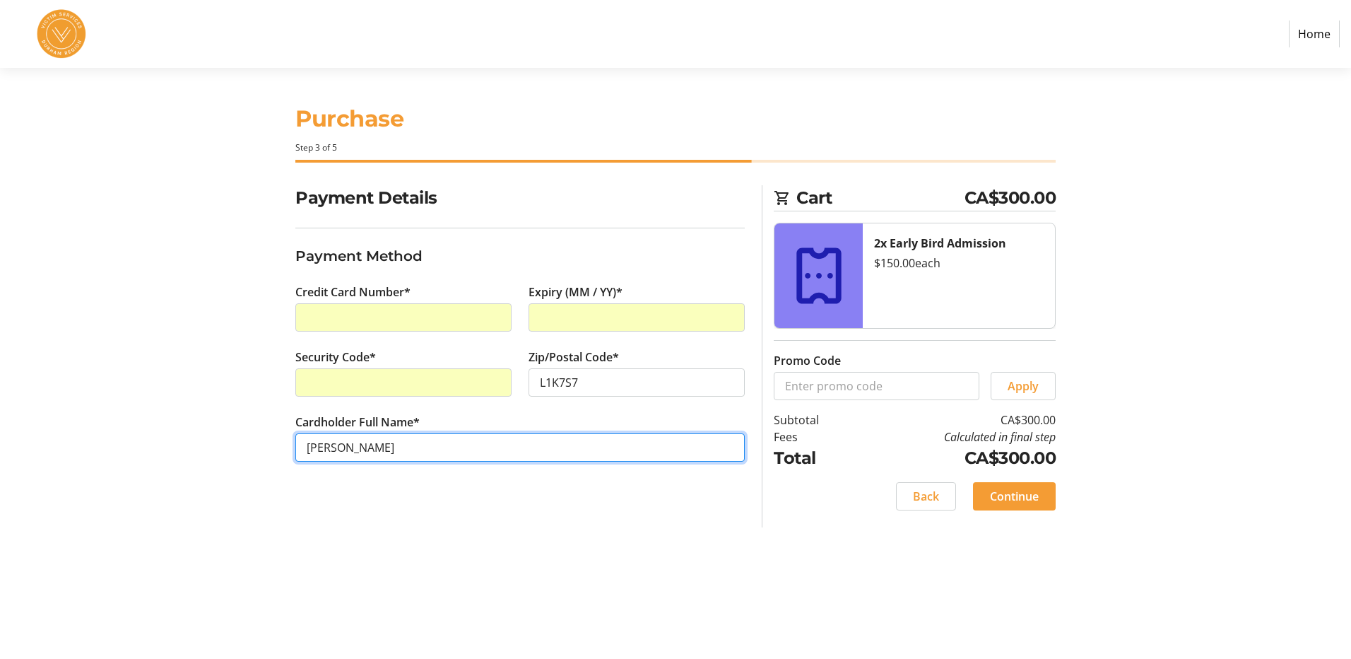
type input "[PERSON_NAME]"
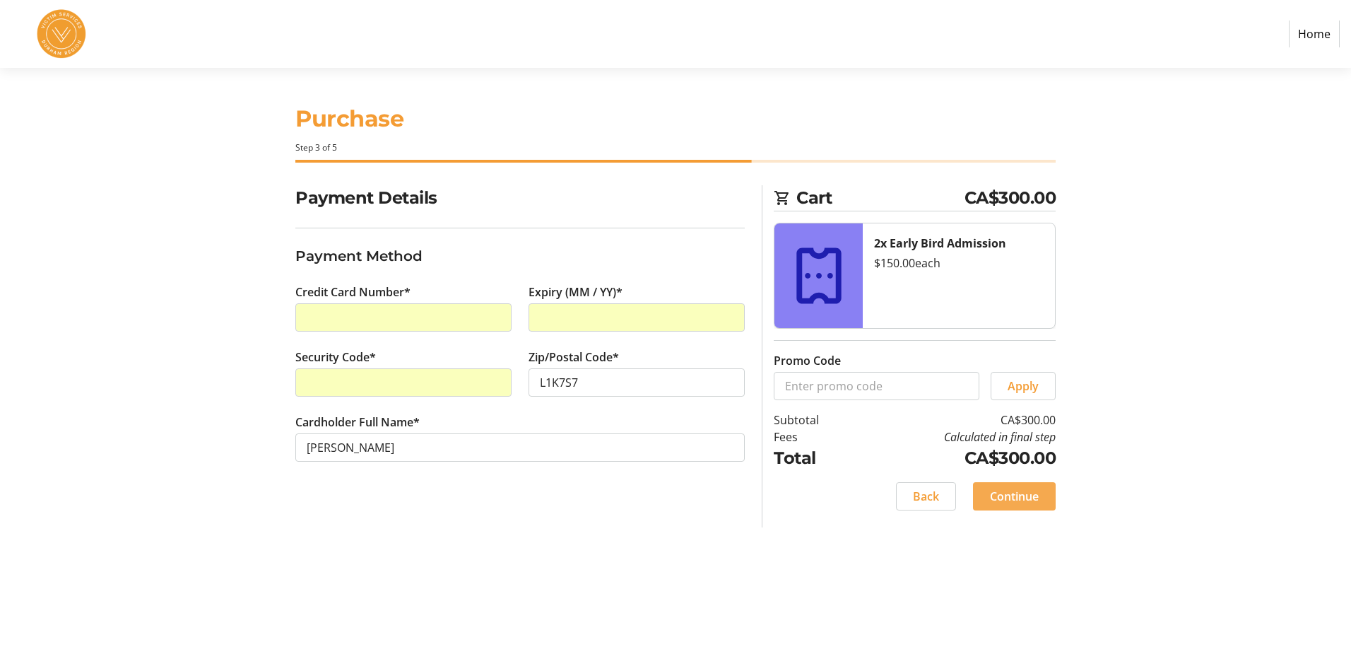
click at [1016, 497] on span "Continue" at bounding box center [1014, 496] width 49 height 17
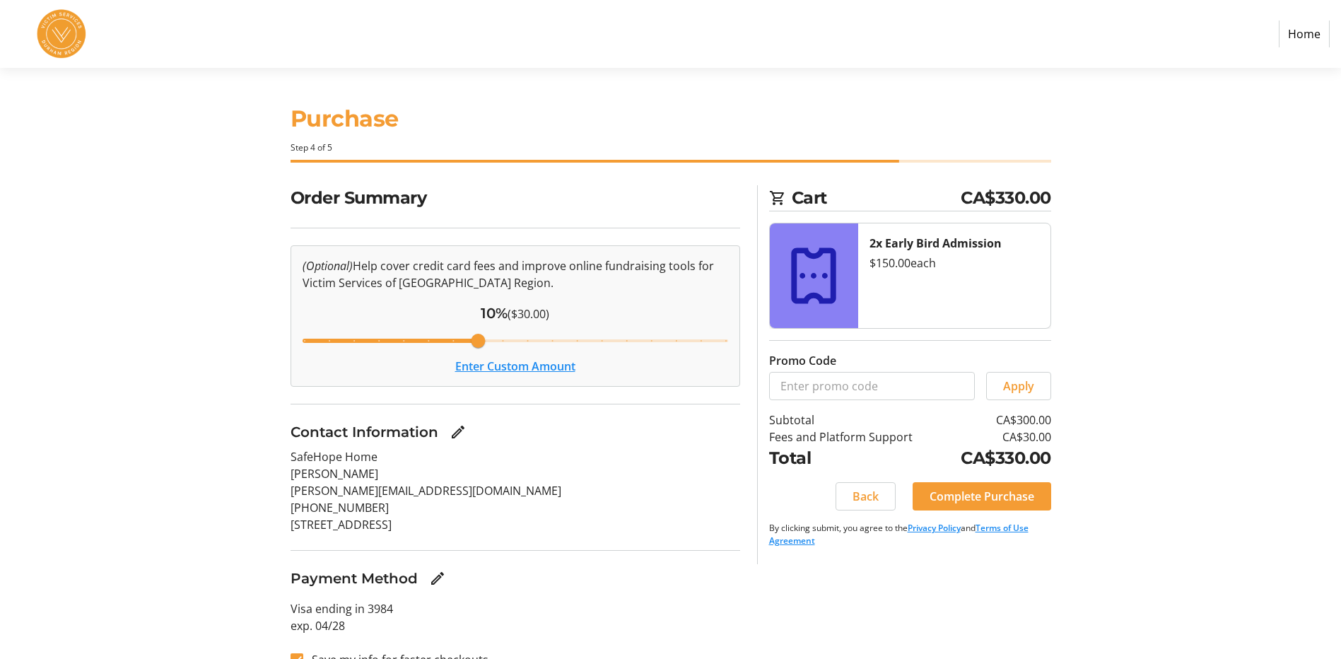
scroll to position [26, 0]
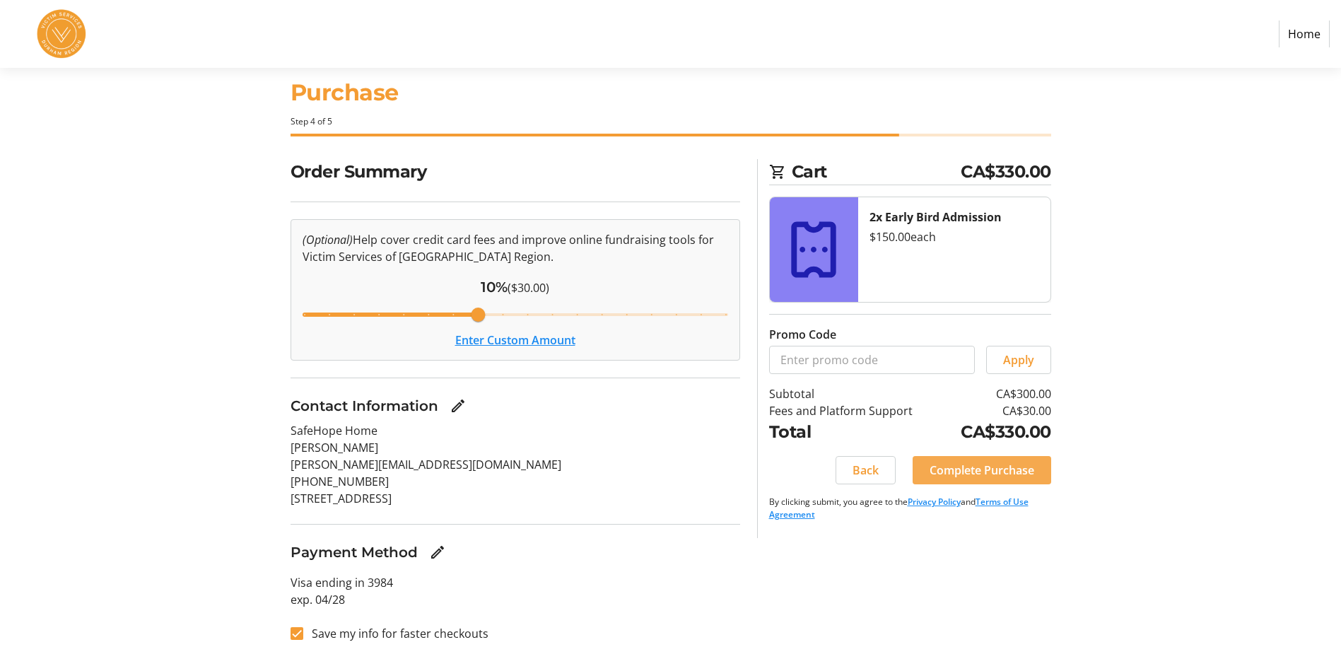
click at [974, 469] on span "Complete Purchase" at bounding box center [981, 470] width 105 height 17
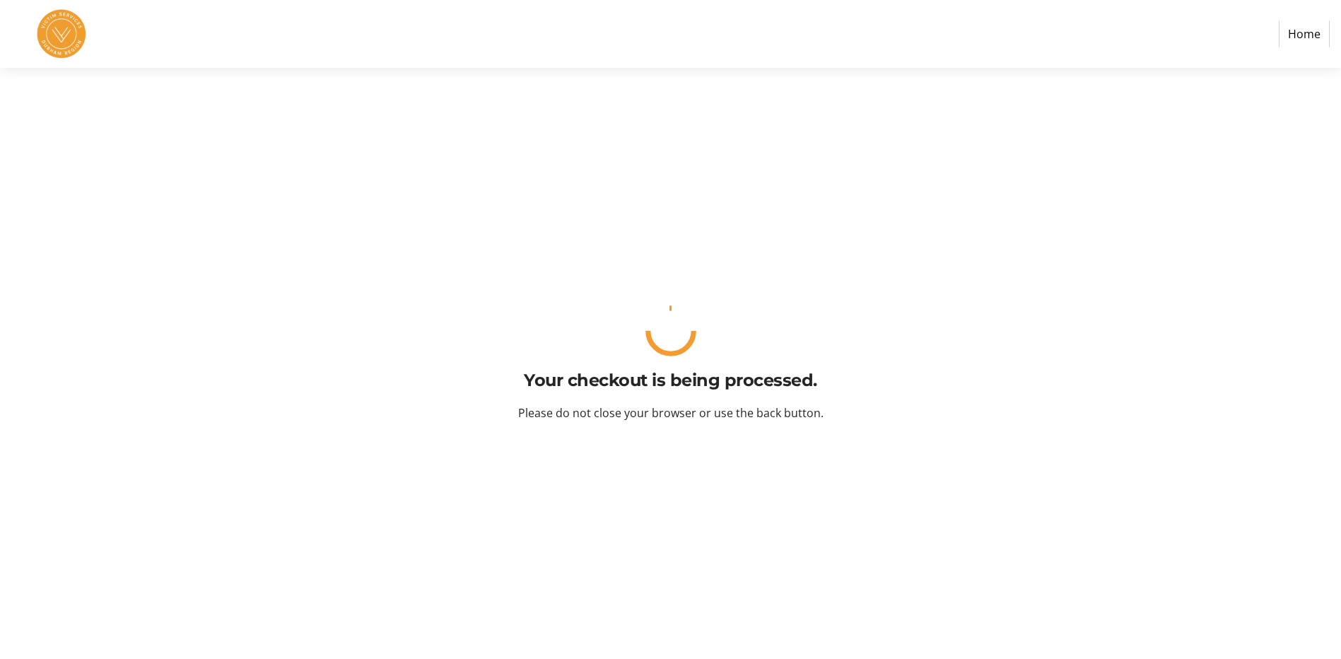
scroll to position [0, 0]
